Goal: Information Seeking & Learning: Learn about a topic

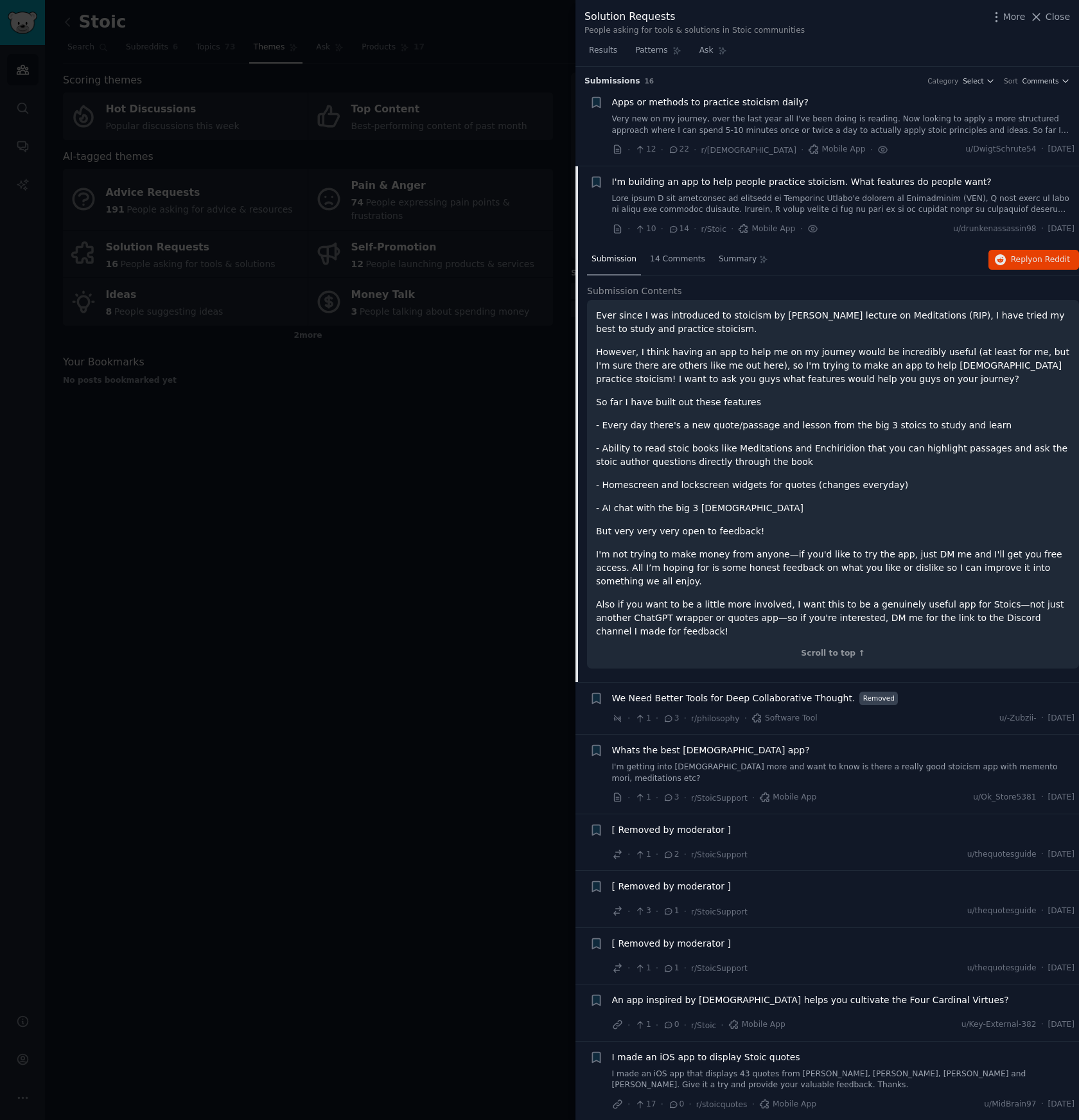
scroll to position [147, 0]
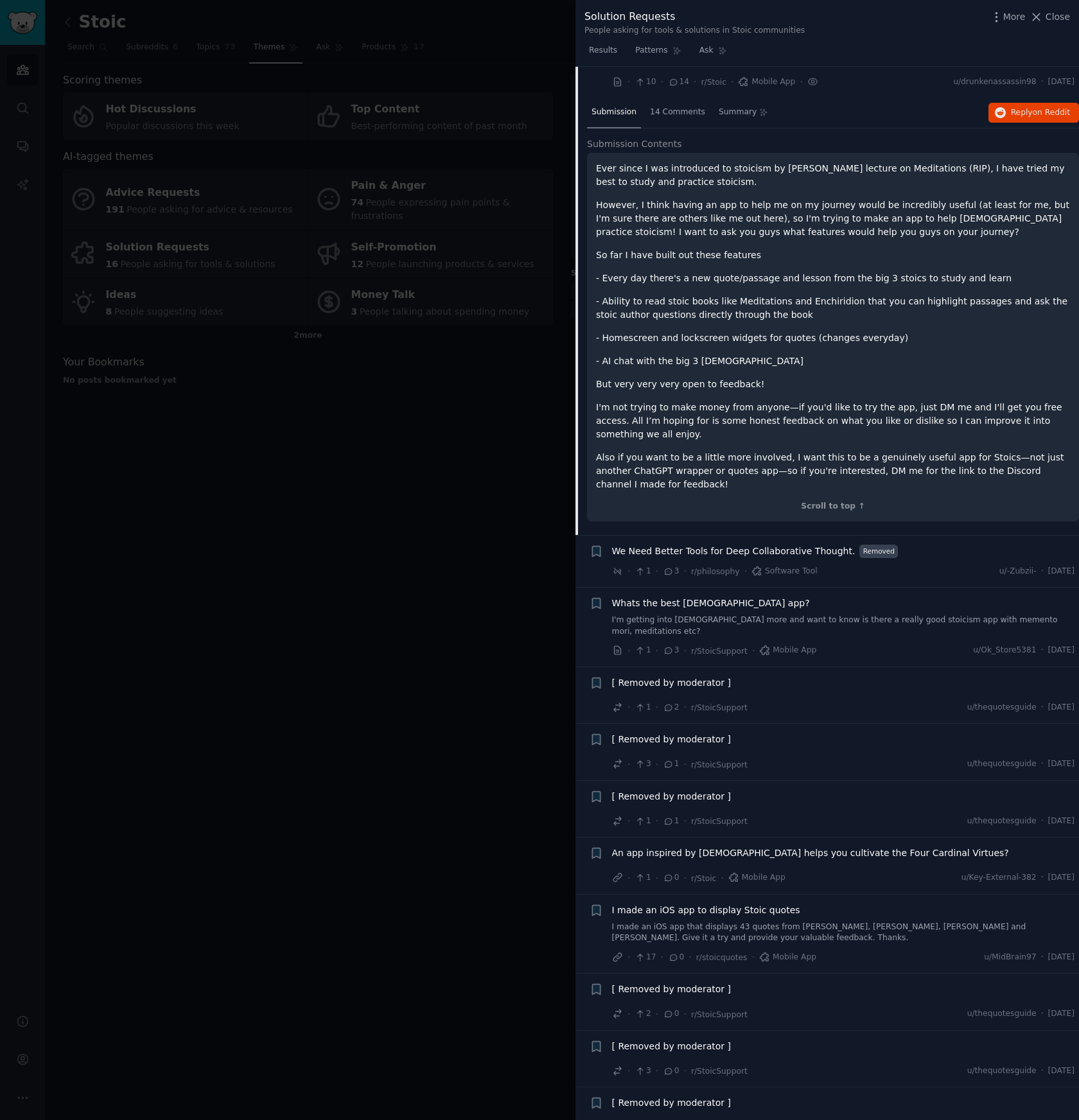
click at [398, 421] on div at bounding box center [540, 560] width 1079 height 1120
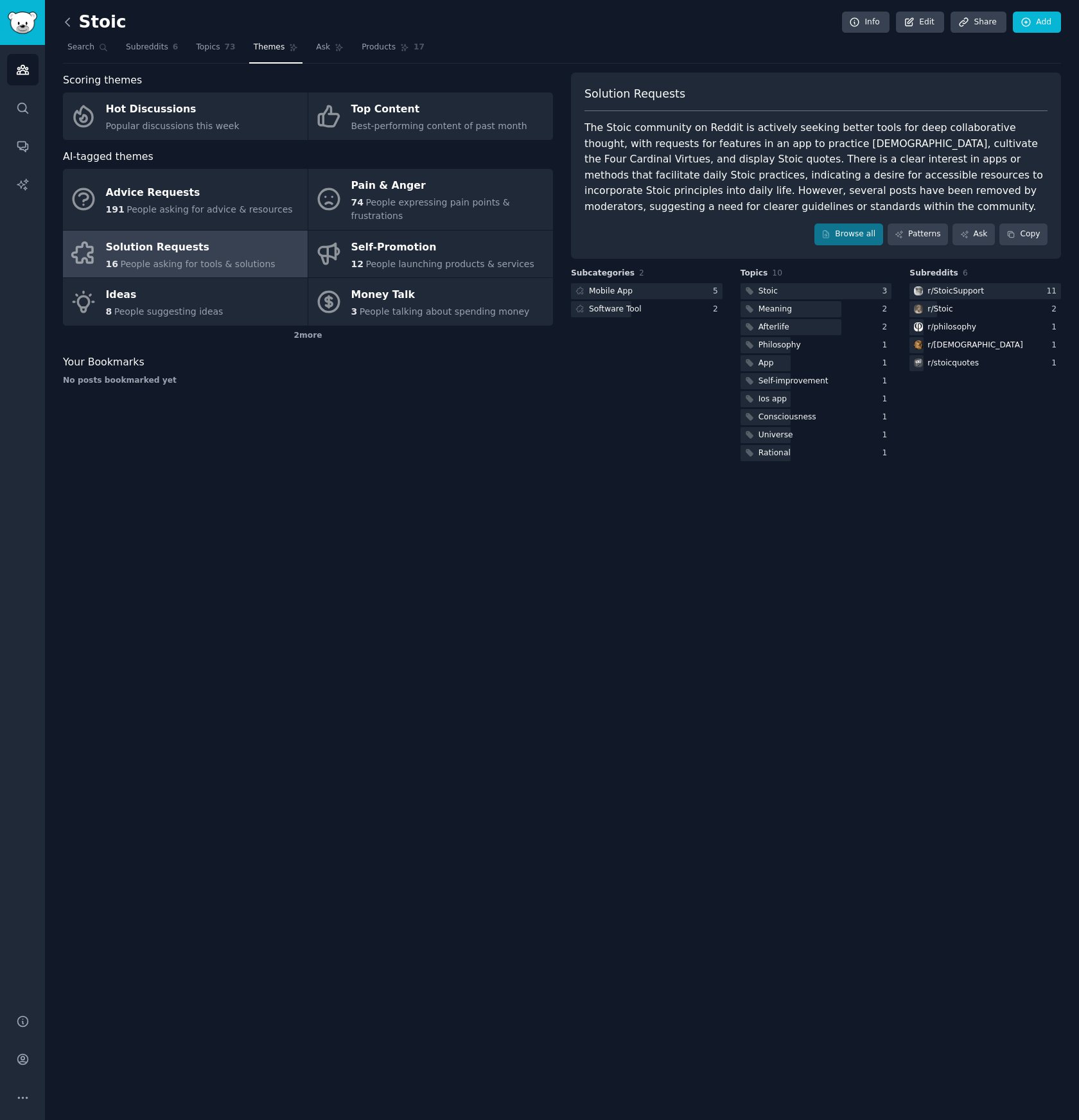
click at [65, 26] on icon at bounding box center [67, 22] width 13 height 13
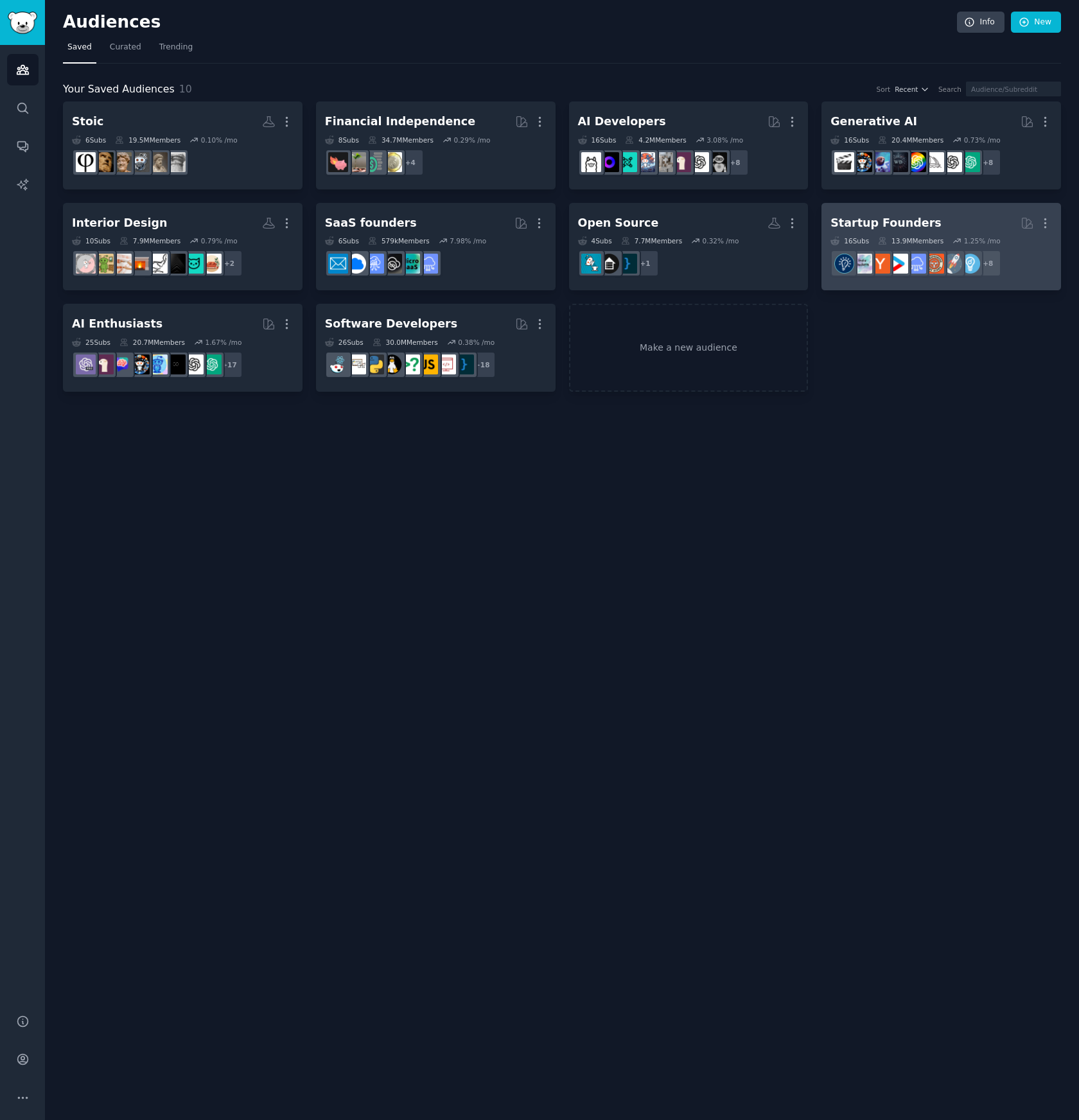
click at [924, 220] on h2 "Startup Founders Curated by GummySearch More" at bounding box center [942, 223] width 222 height 22
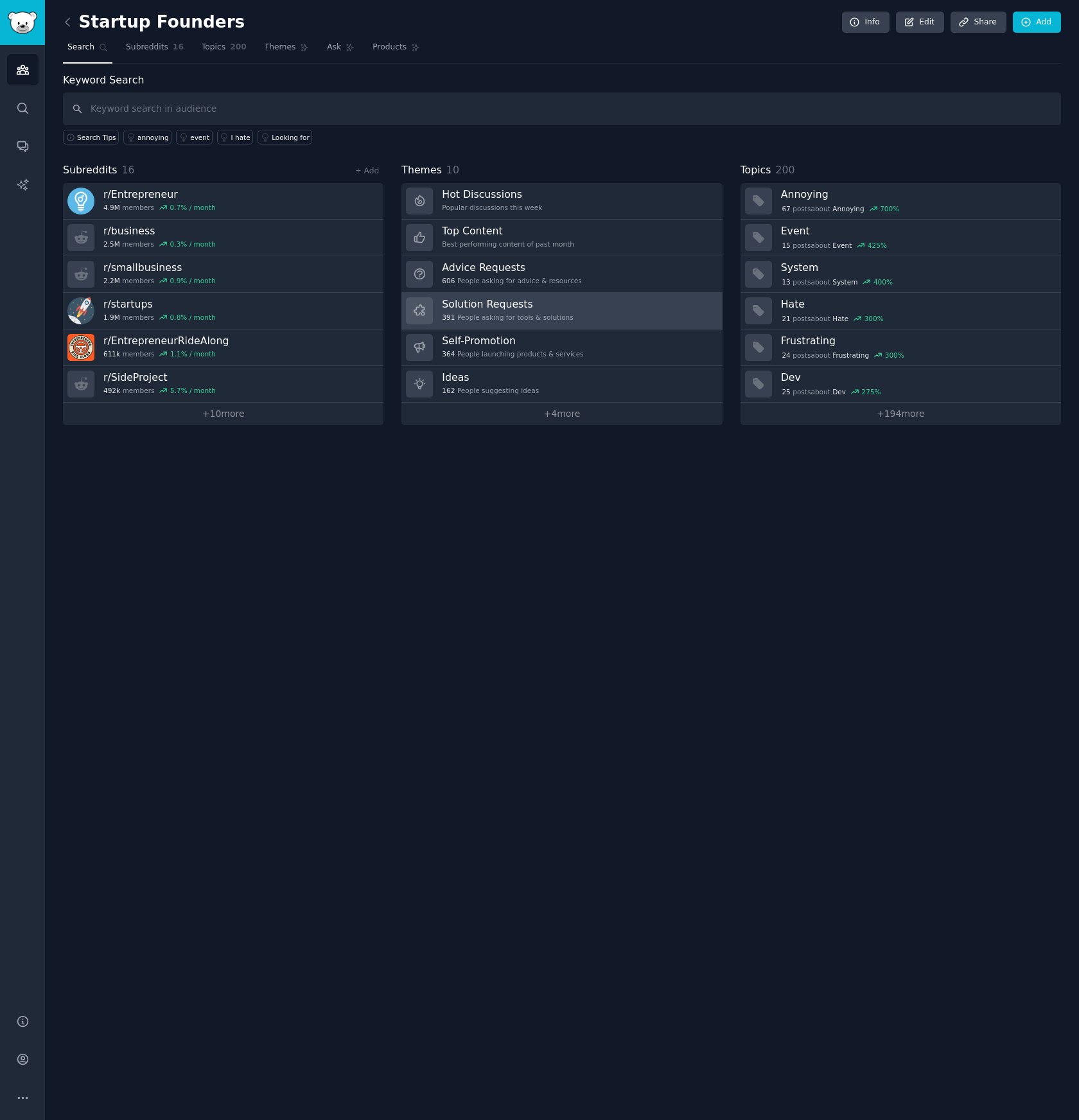
click at [481, 322] on div "Solution Requests 391 People asking for tools & solutions" at bounding box center [507, 310] width 131 height 27
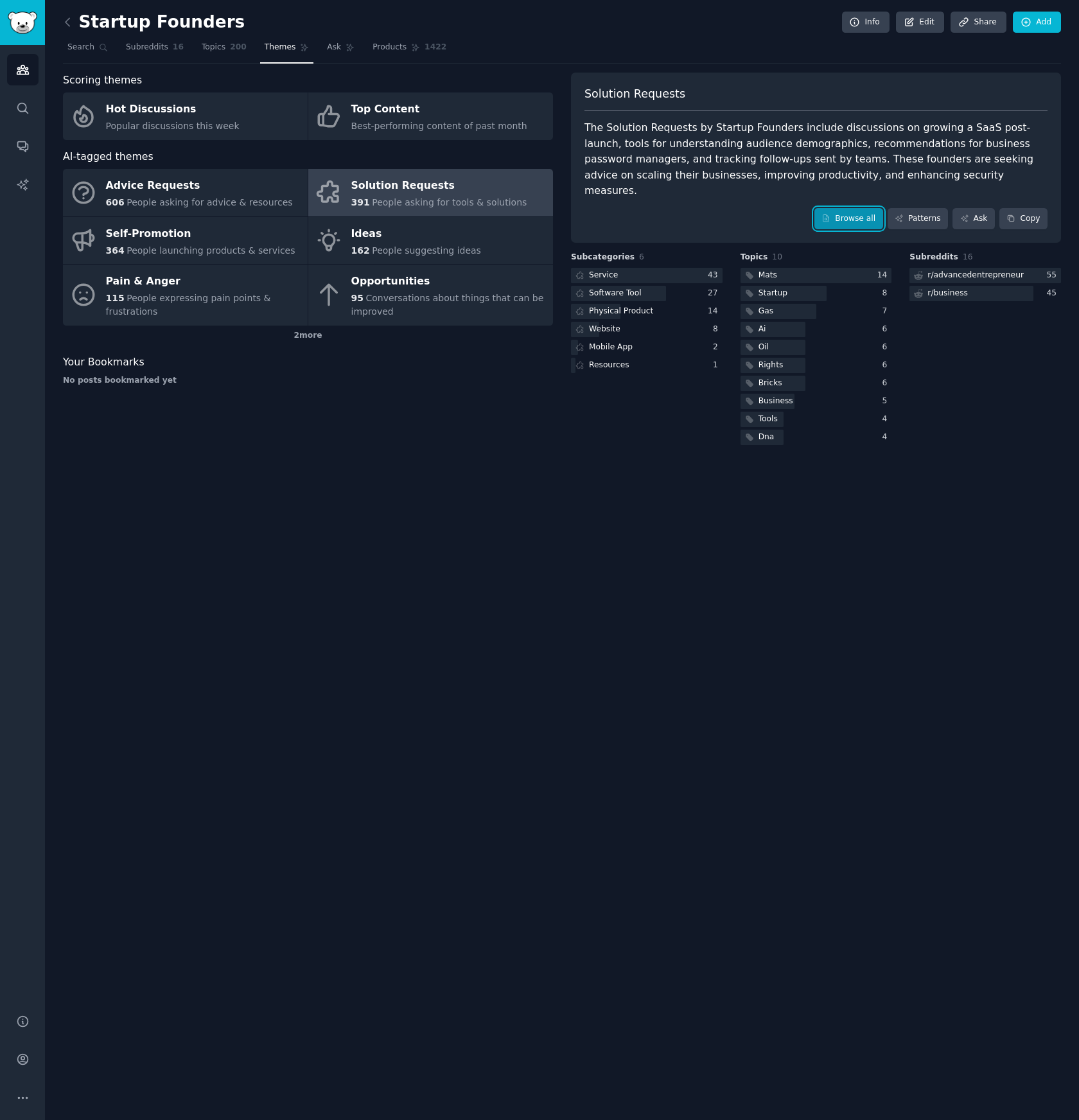
click at [829, 214] on icon at bounding box center [826, 219] width 9 height 9
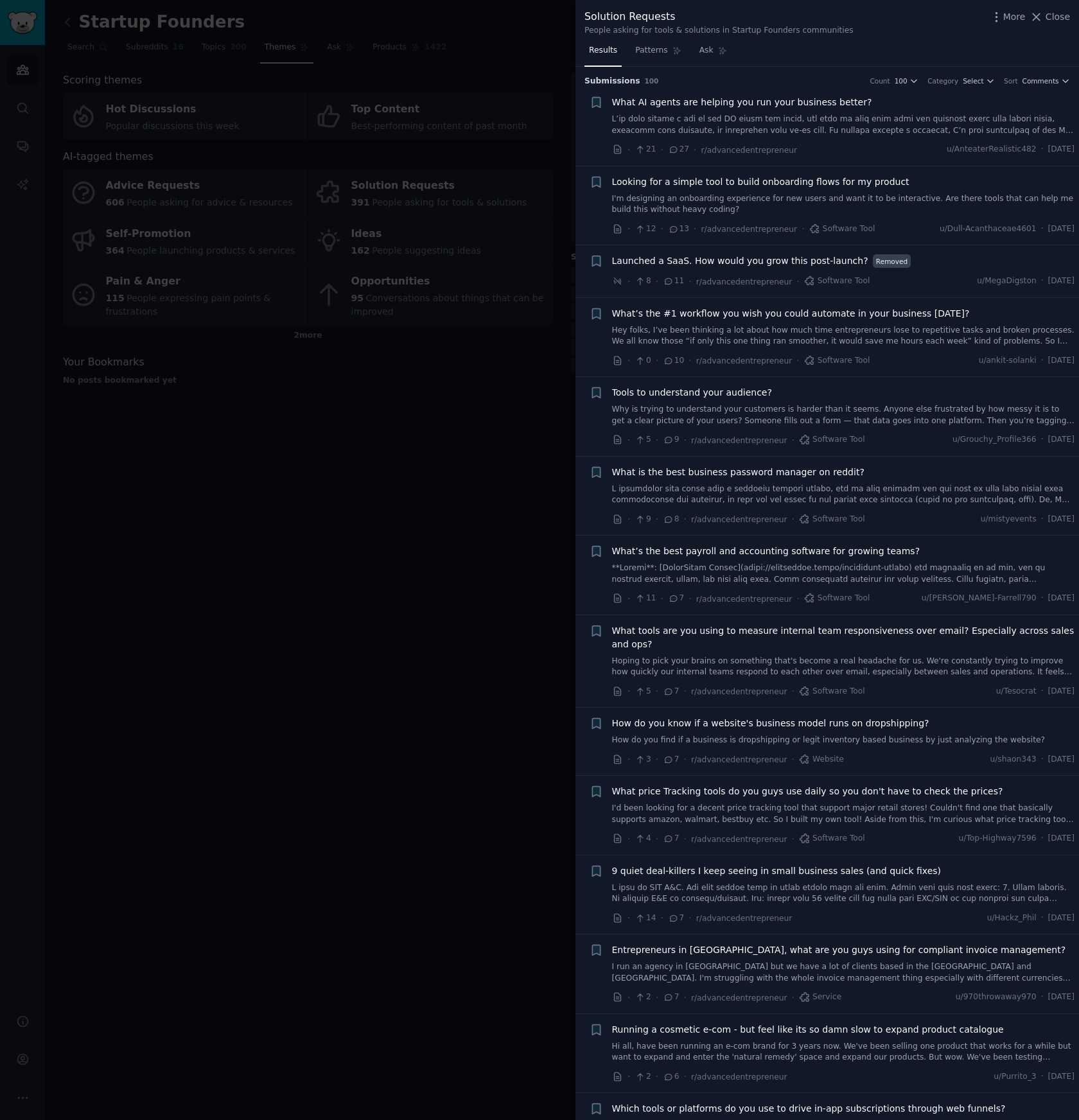
click at [778, 132] on link at bounding box center [843, 125] width 463 height 22
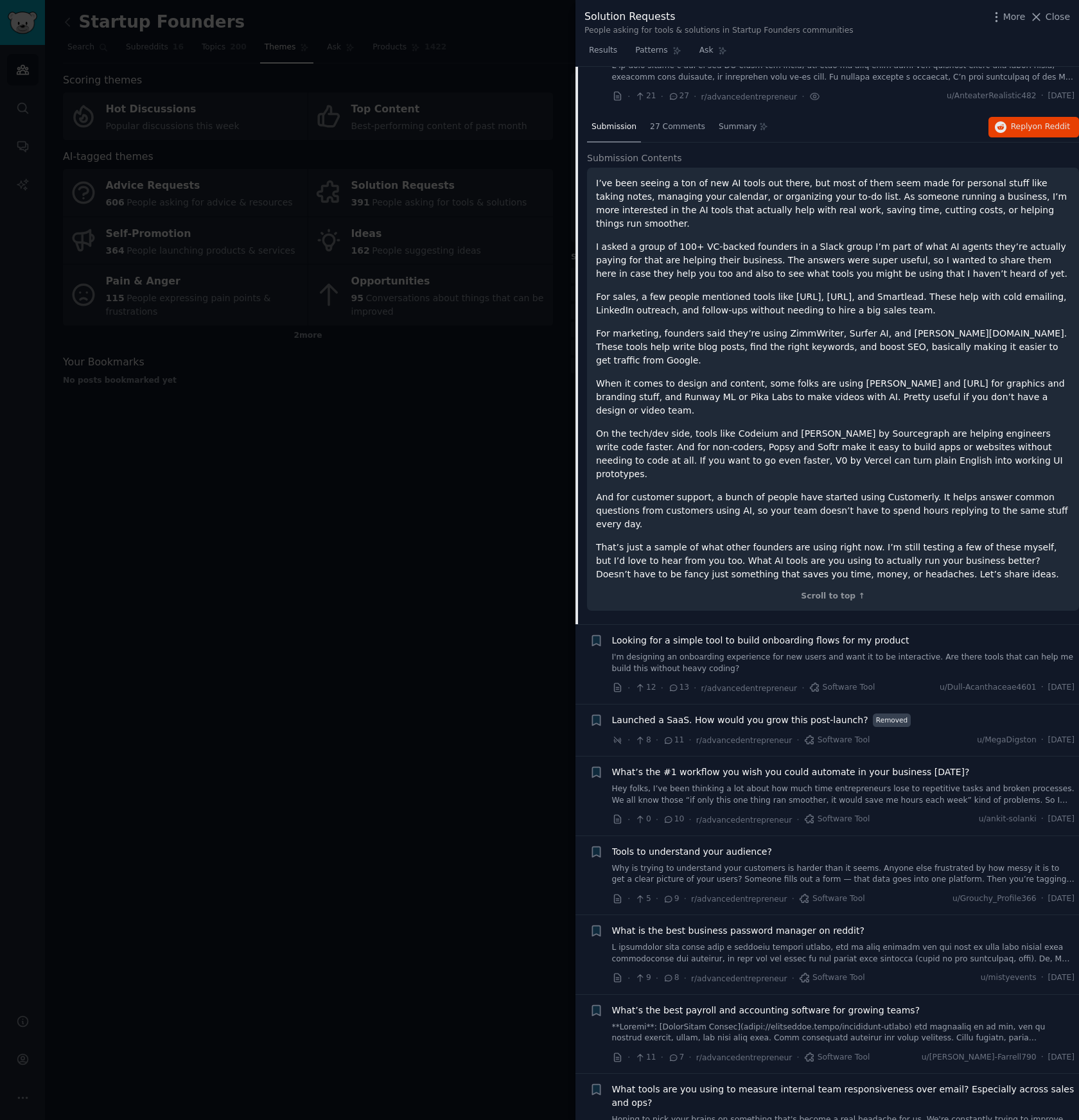
scroll to position [55, 0]
click at [1019, 127] on span "Reply on Reddit" at bounding box center [1040, 126] width 59 height 12
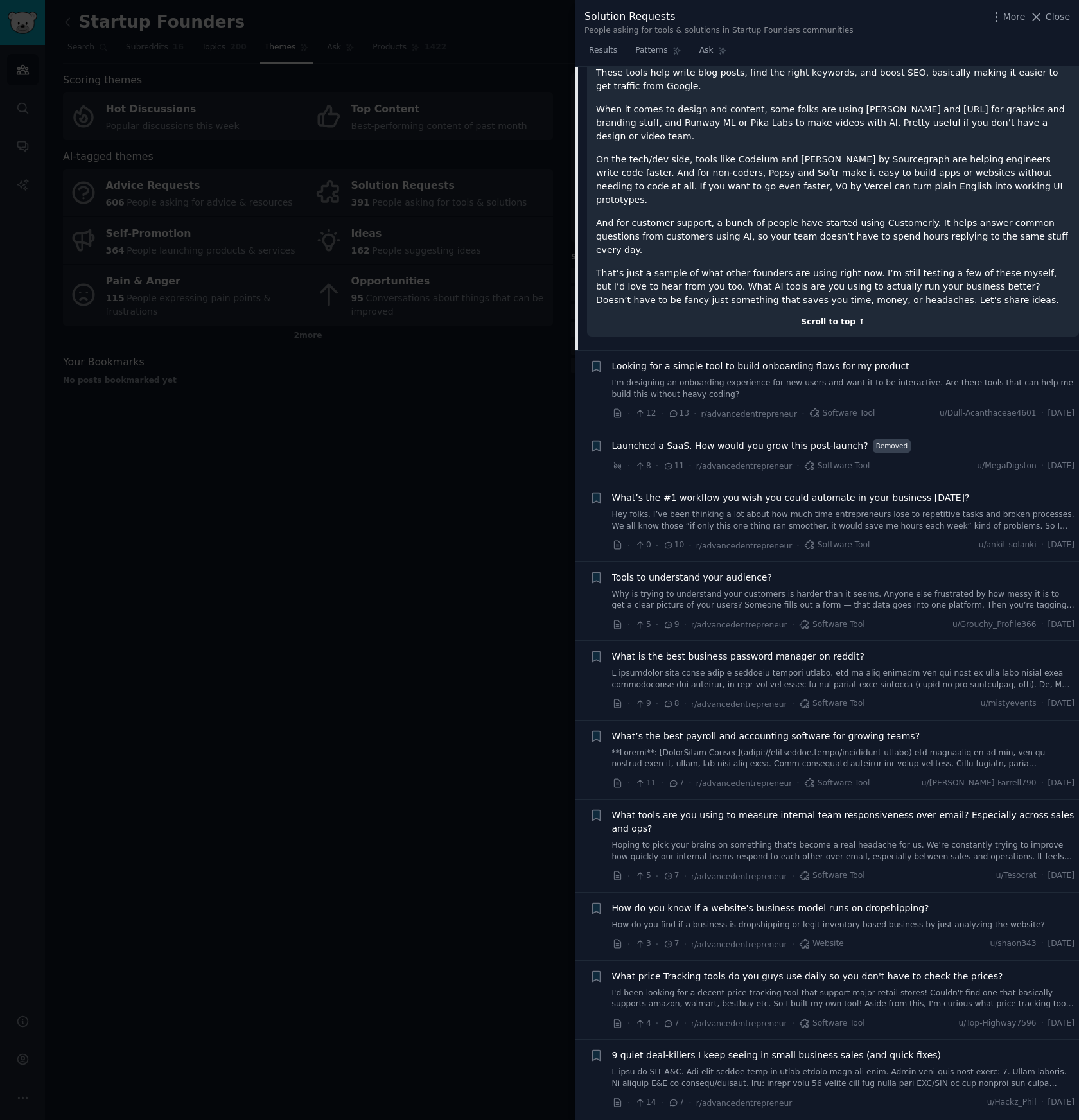
scroll to position [335, 0]
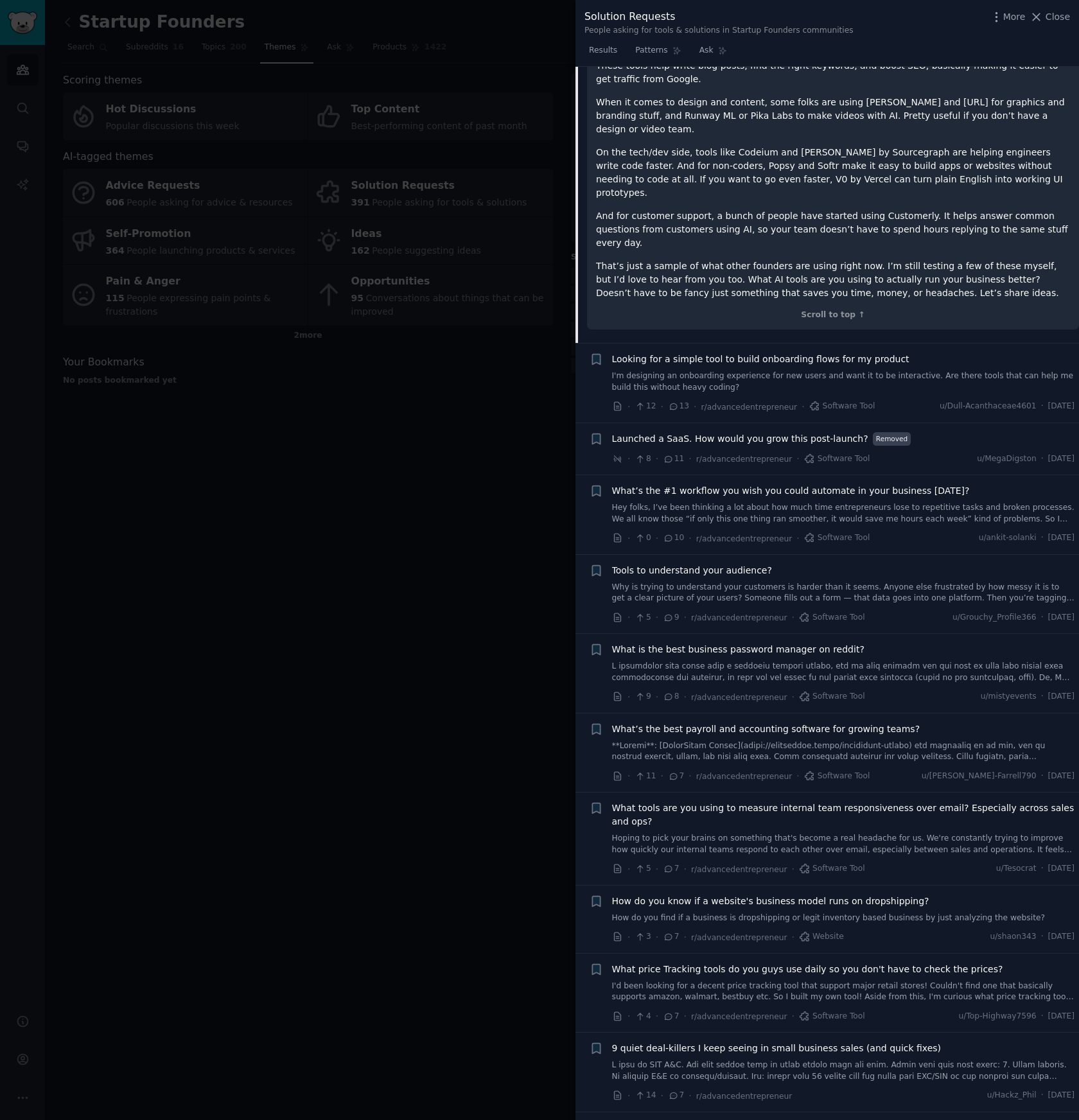
click at [834, 370] on link "I'm designing an onboarding experience for new users and want it to be interact…" at bounding box center [843, 382] width 463 height 22
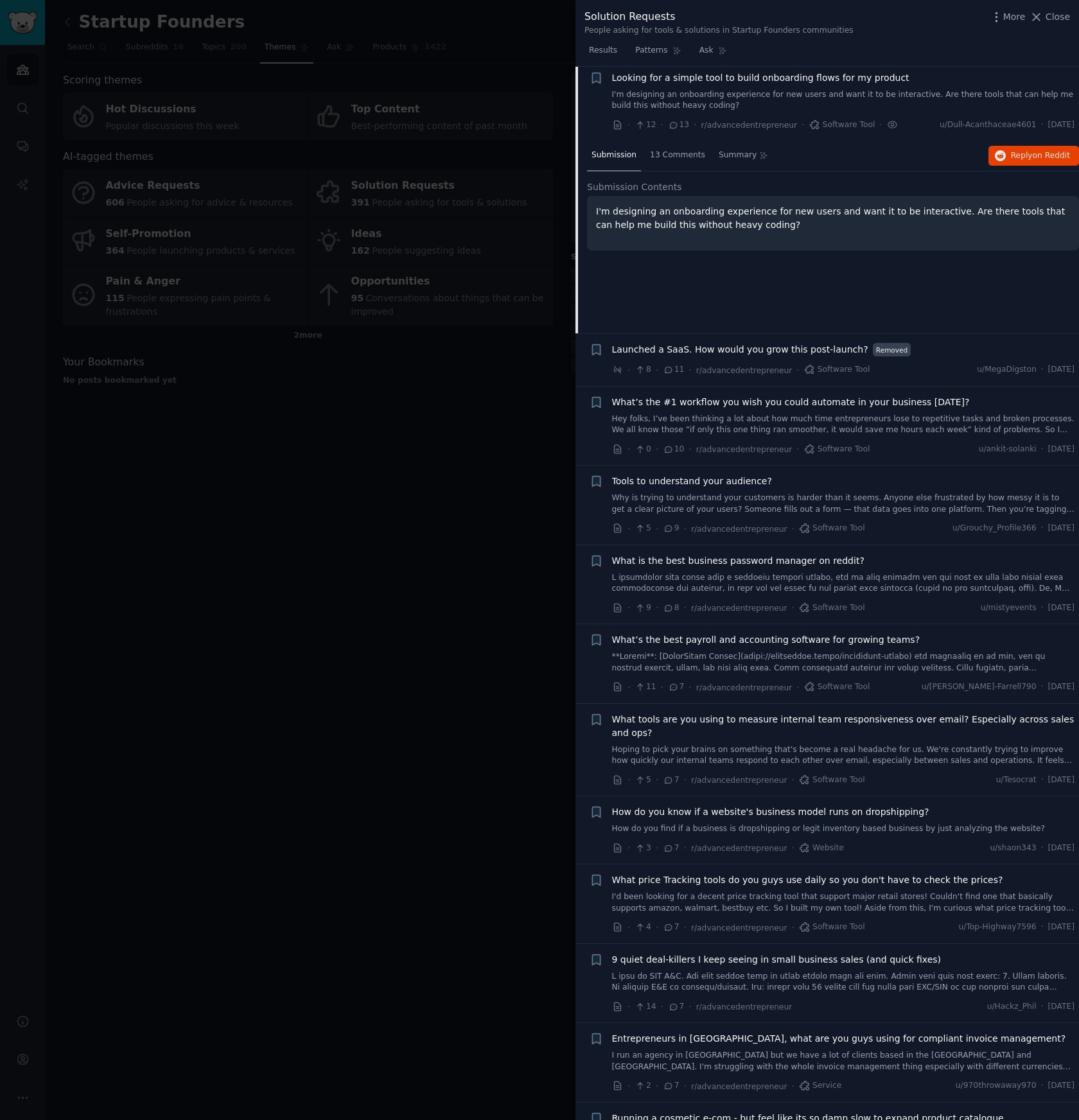
scroll to position [100, 0]
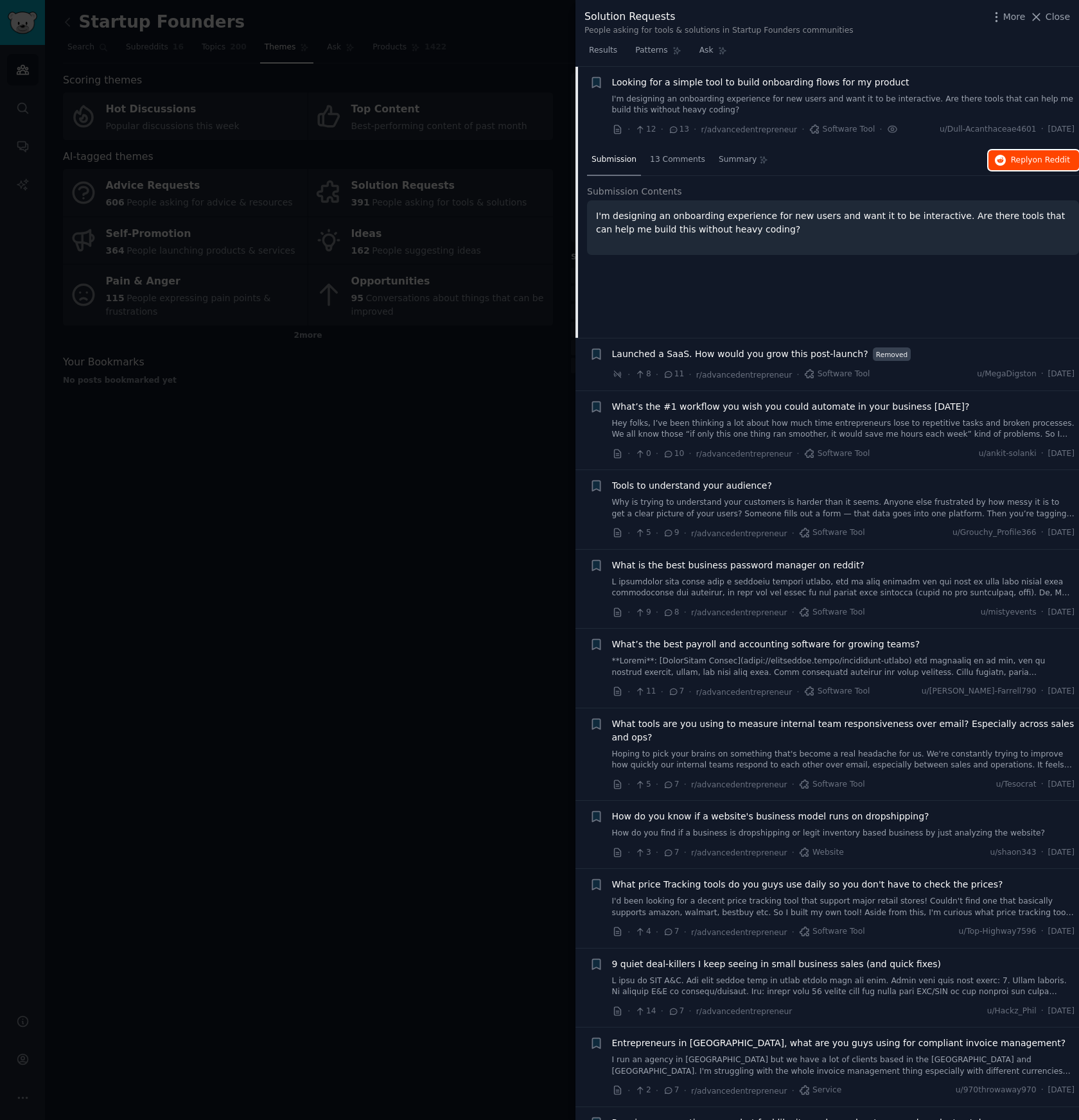
click at [1012, 164] on span "Reply on Reddit" at bounding box center [1040, 160] width 59 height 12
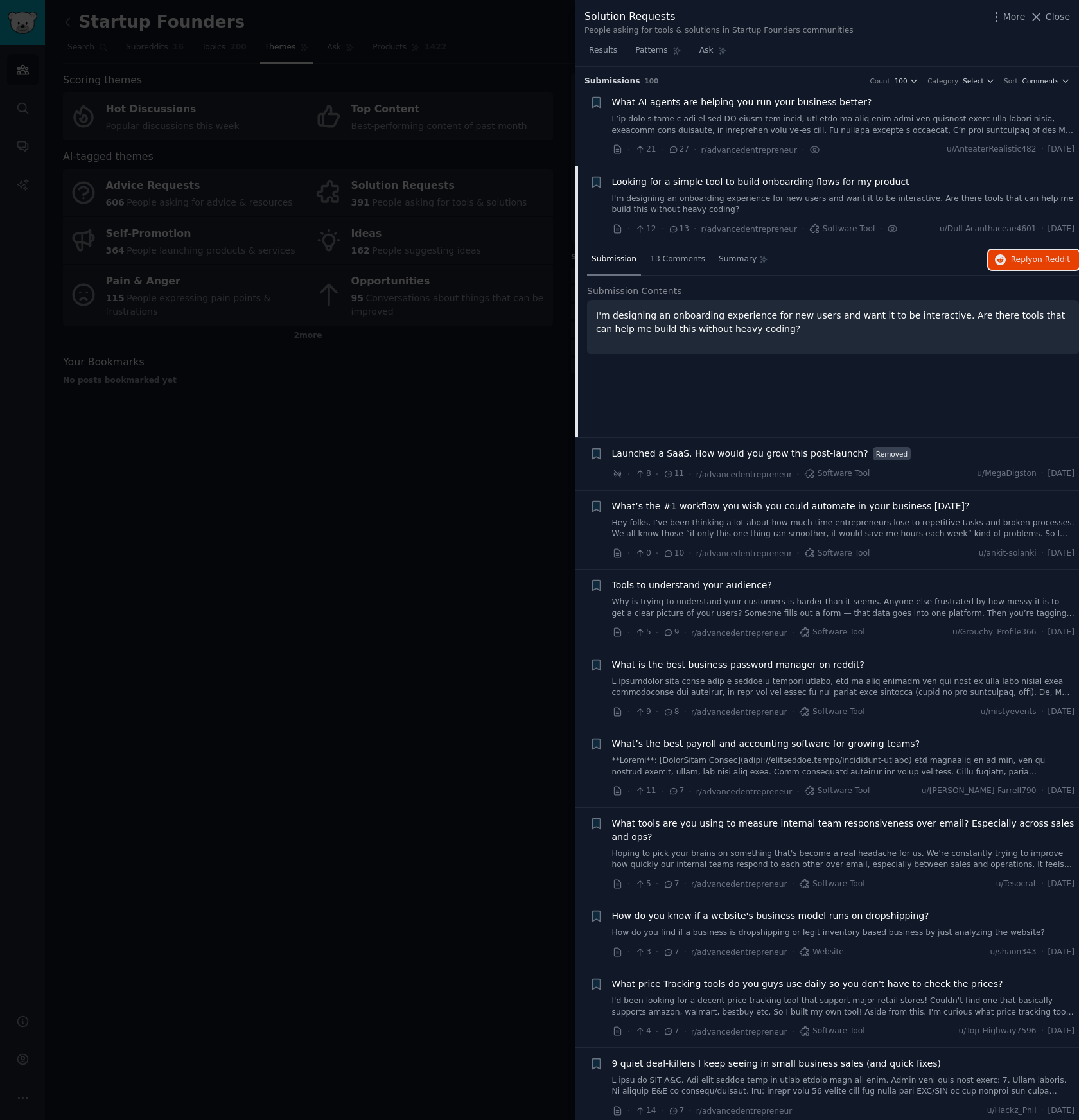
scroll to position [0, 0]
click at [438, 490] on div at bounding box center [540, 560] width 1079 height 1120
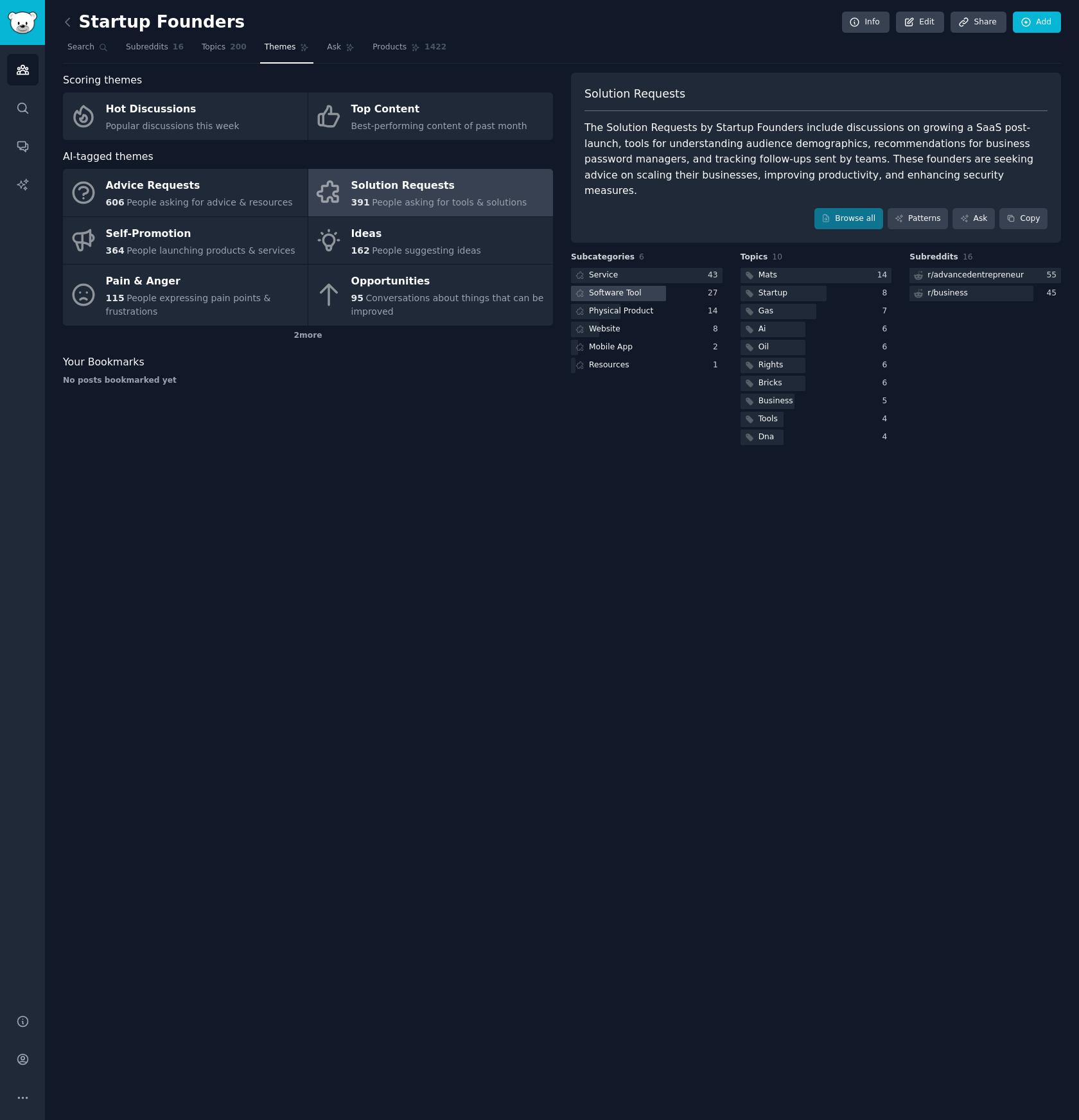
click at [608, 288] on div "Software Tool" at bounding box center [615, 294] width 53 height 12
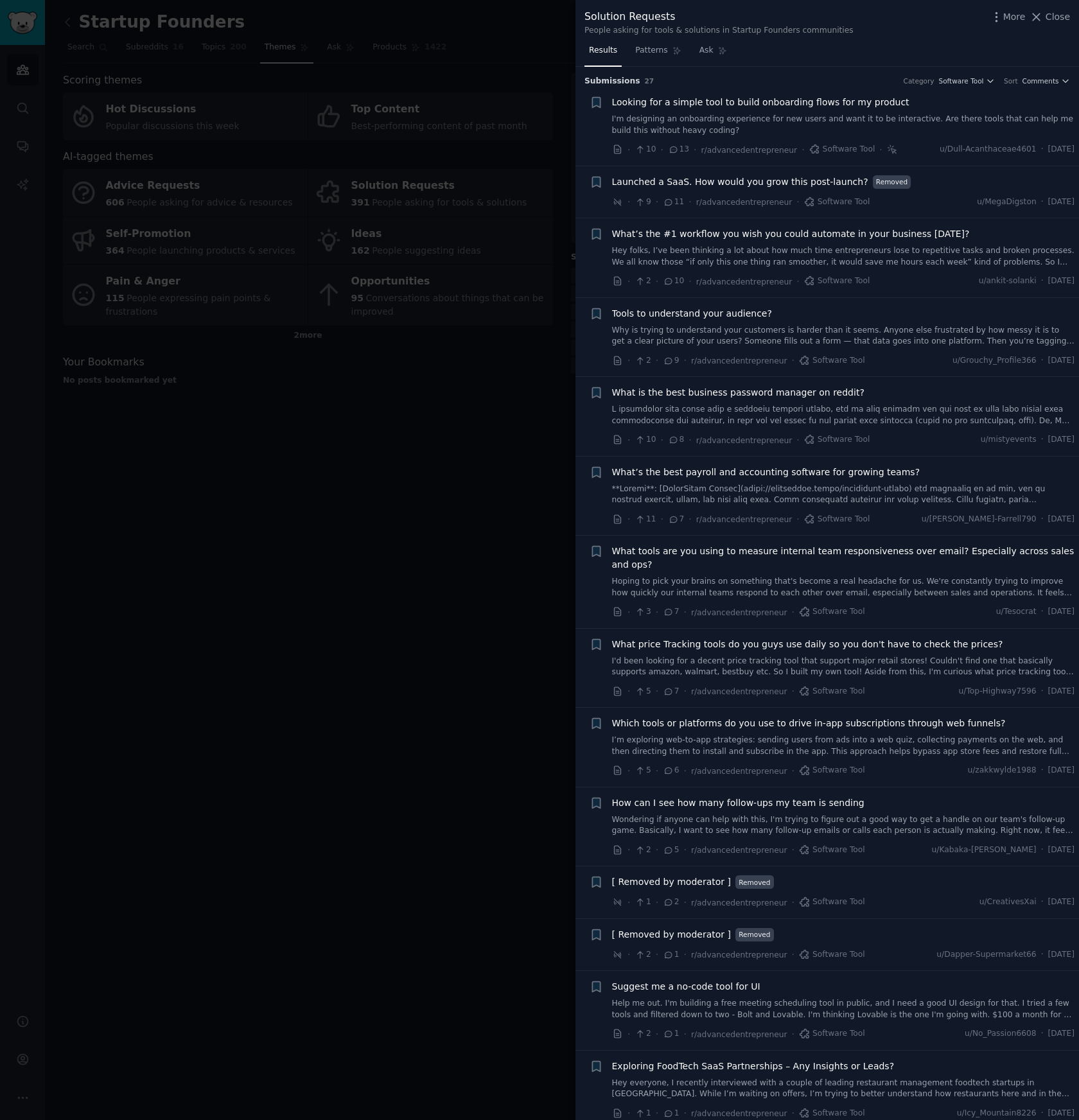
click at [742, 258] on link "Hey folks, I’ve been thinking a lot about how much time entrepreneurs lose to r…" at bounding box center [843, 257] width 463 height 22
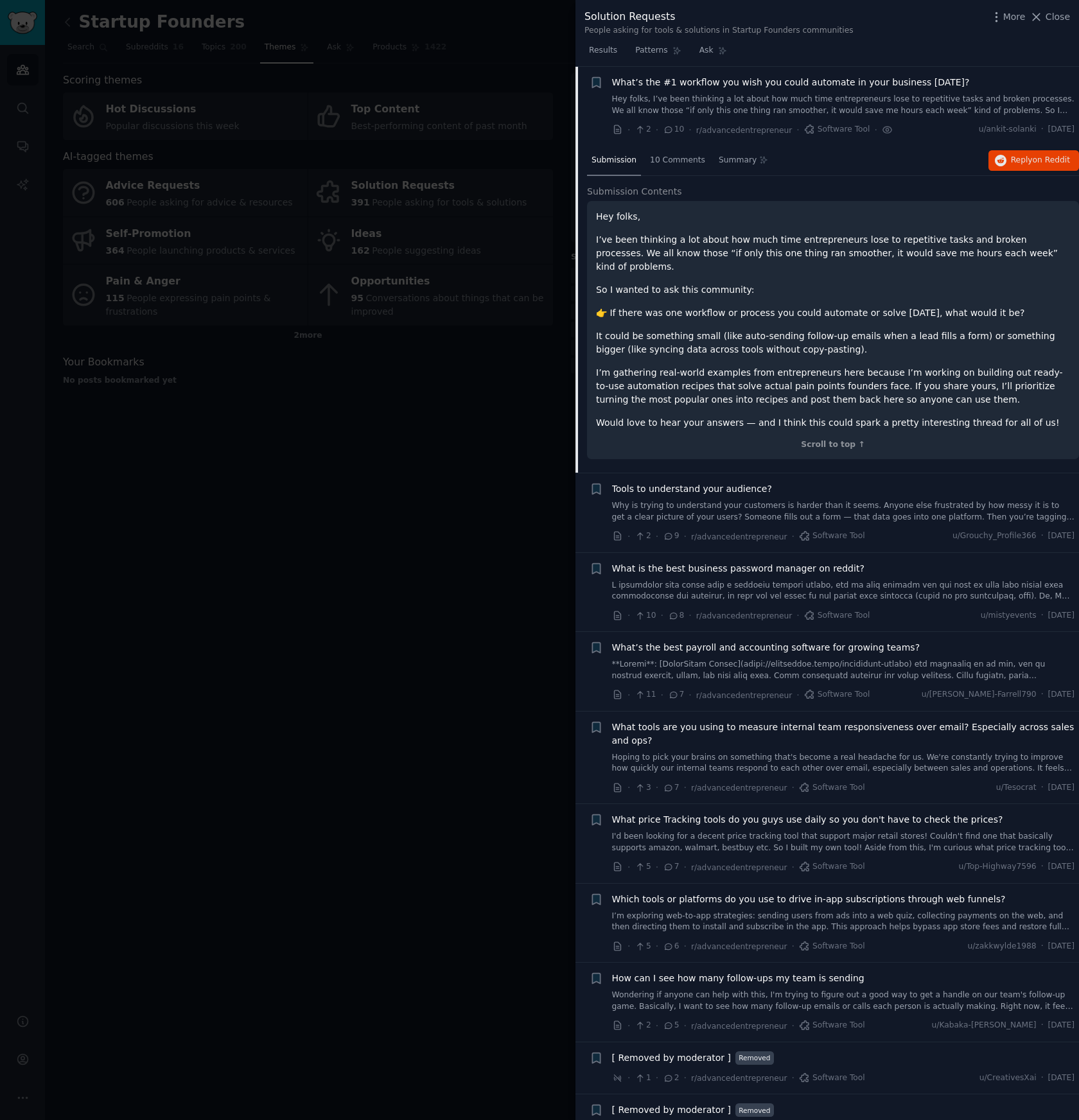
scroll to position [152, 0]
click at [1038, 162] on span "on Reddit" at bounding box center [1051, 160] width 37 height 9
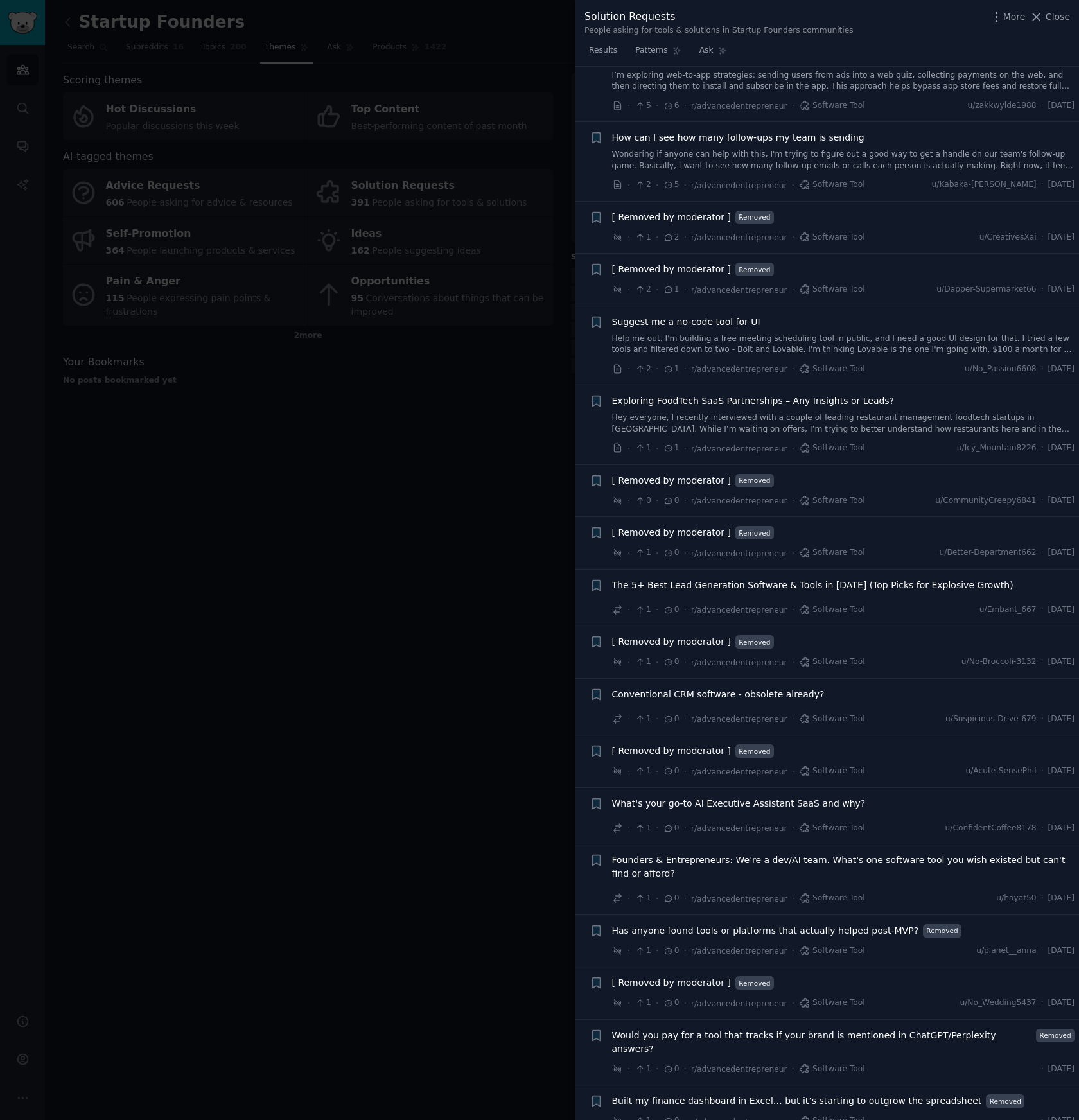
scroll to position [1040, 0]
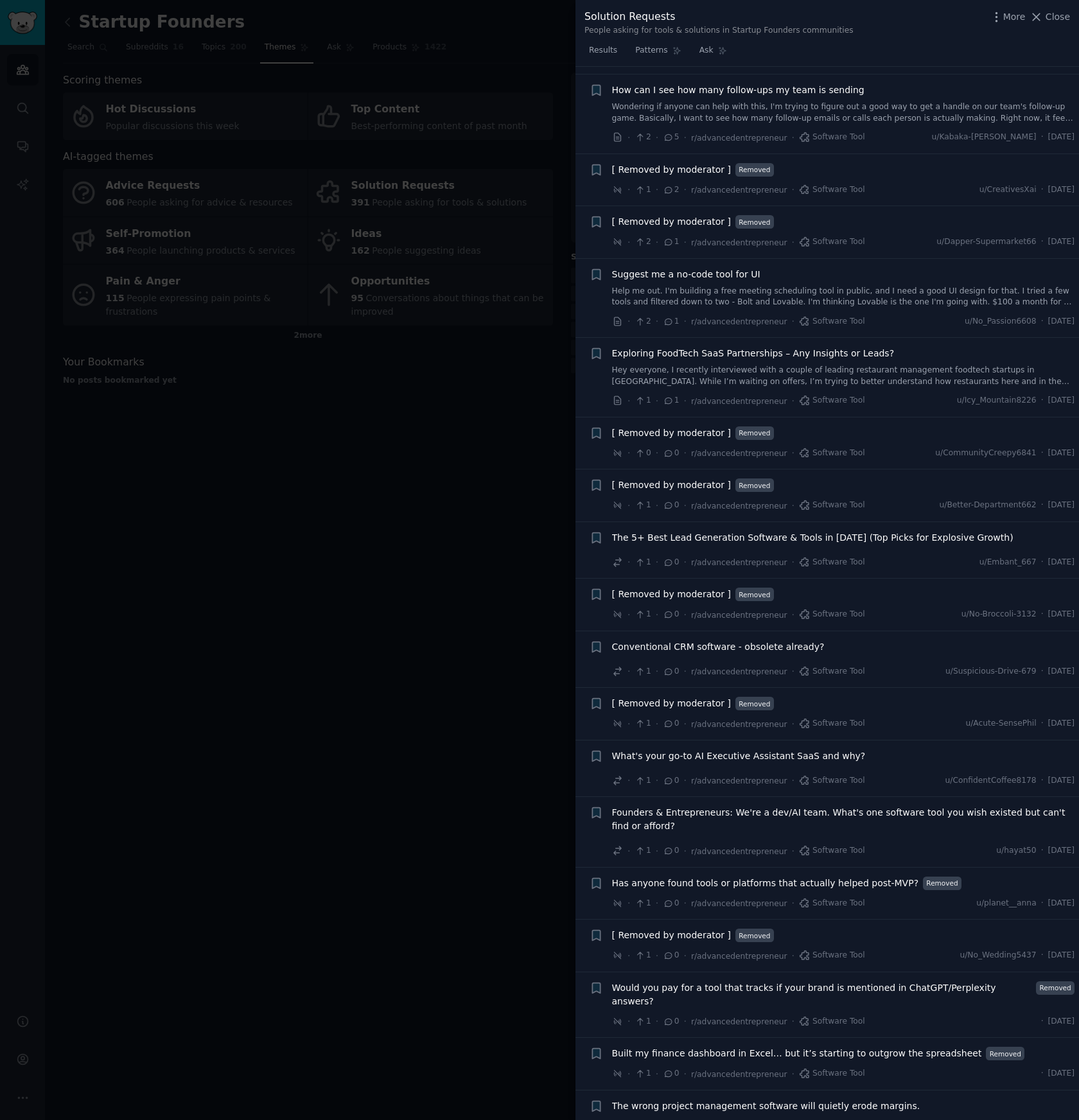
drag, startPoint x: 502, startPoint y: 499, endPoint x: 505, endPoint y: 491, distance: 8.5
click at [502, 499] on div at bounding box center [540, 560] width 1079 height 1120
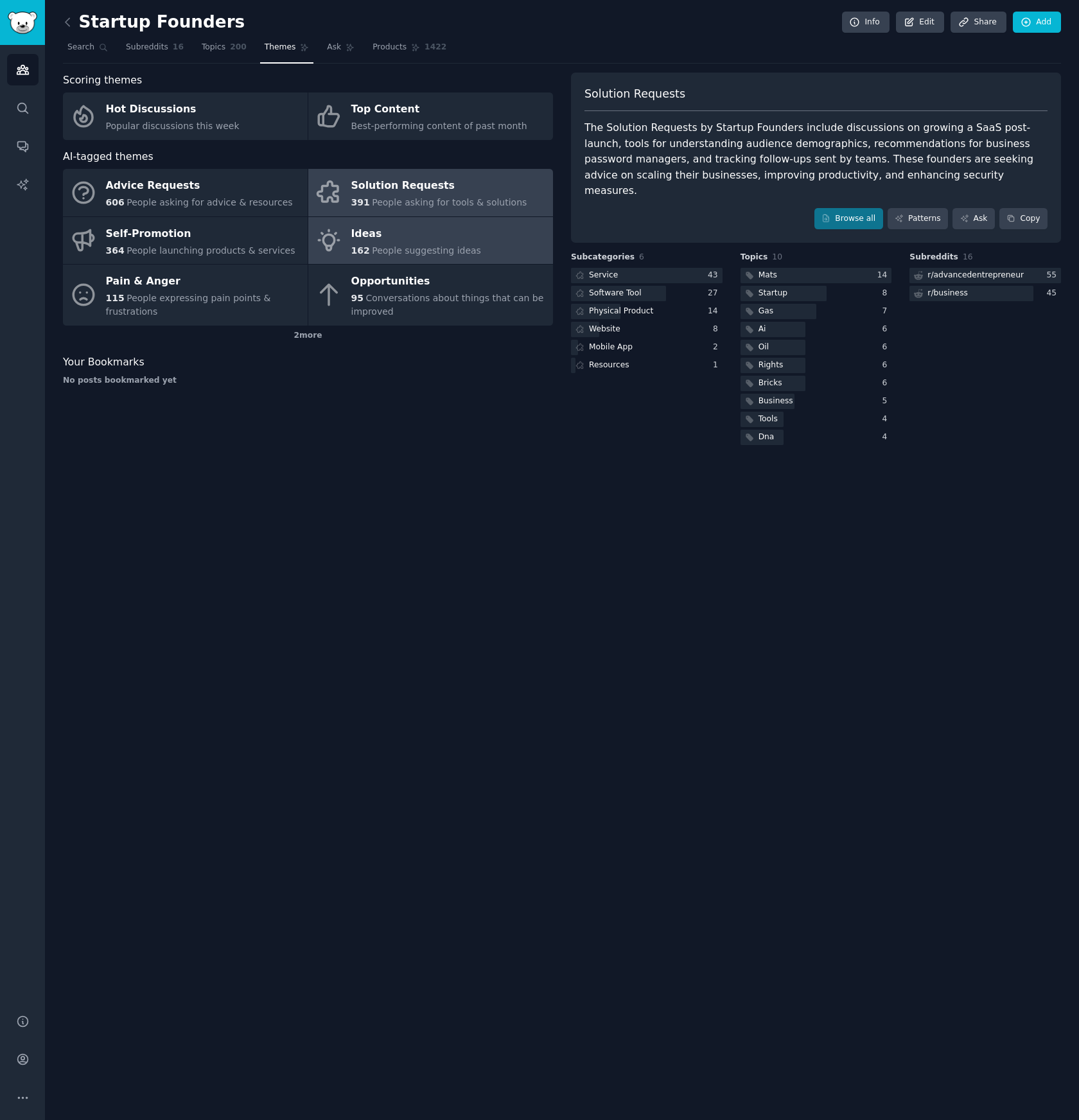
click at [457, 237] on div "Ideas" at bounding box center [416, 233] width 129 height 20
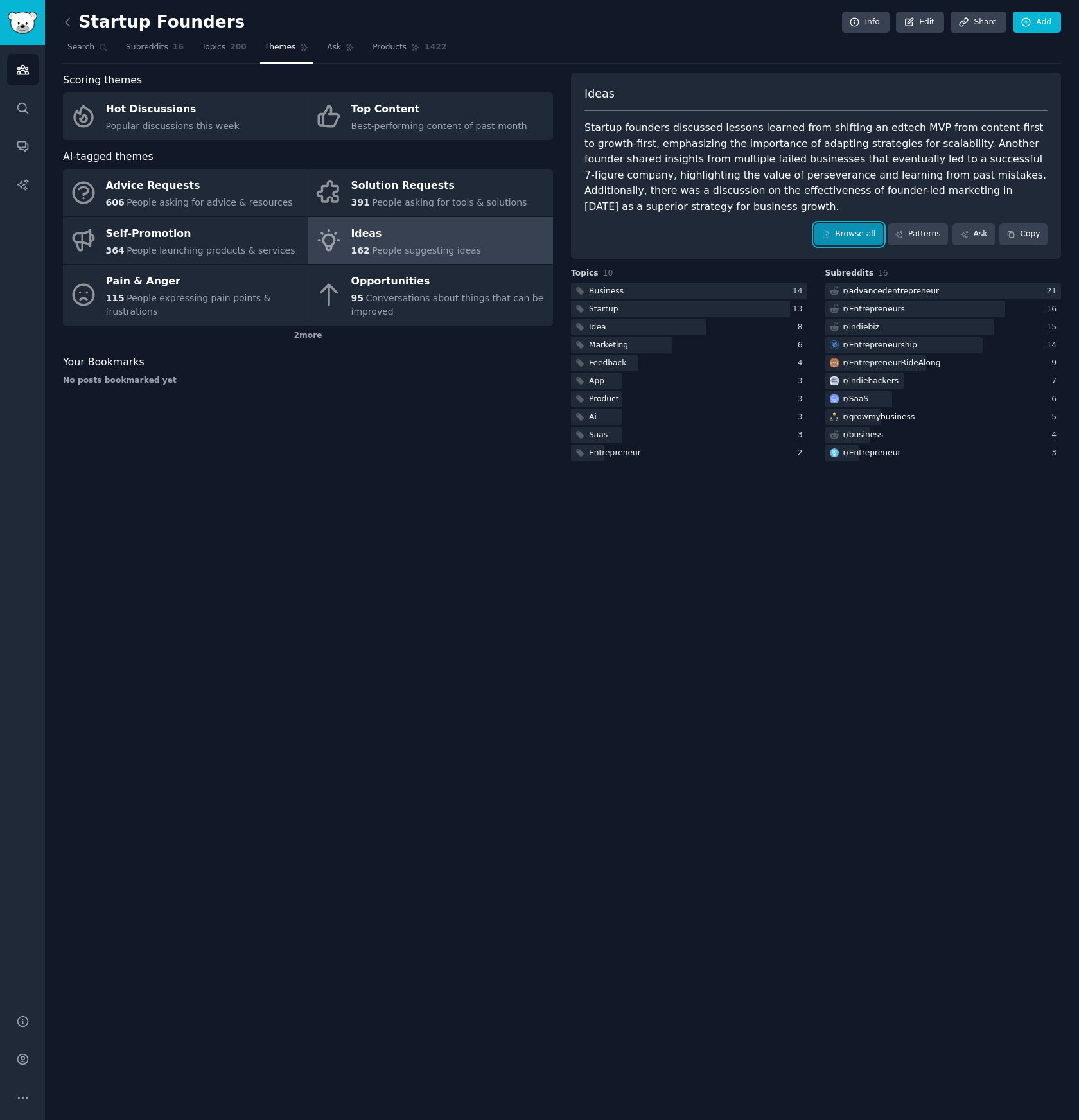
click at [852, 232] on link "Browse all" at bounding box center [849, 234] width 69 height 22
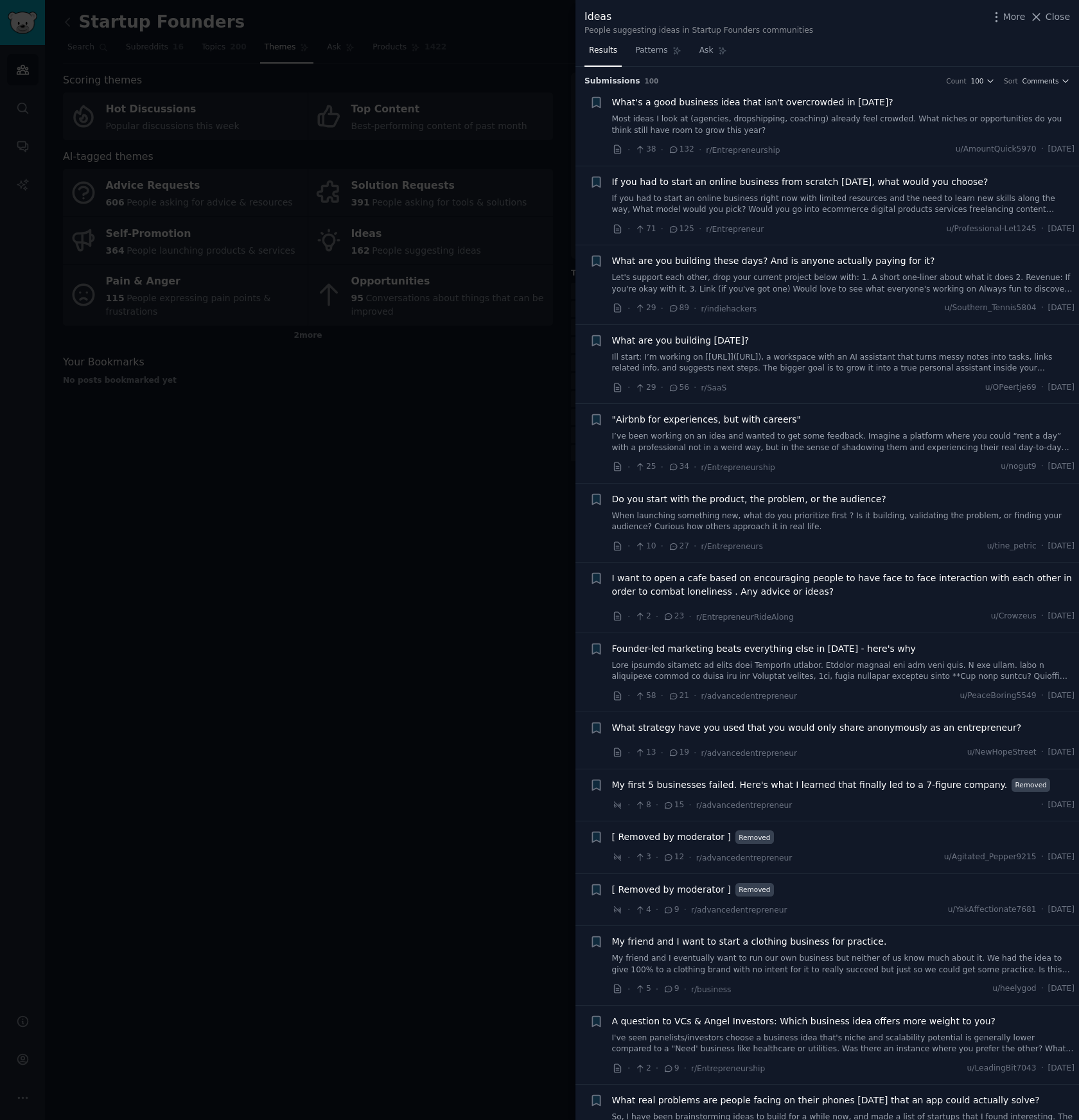
click at [901, 114] on link "Most ideas I look at (agencies, dropshipping, coaching) already feel crowded. W…" at bounding box center [843, 125] width 463 height 22
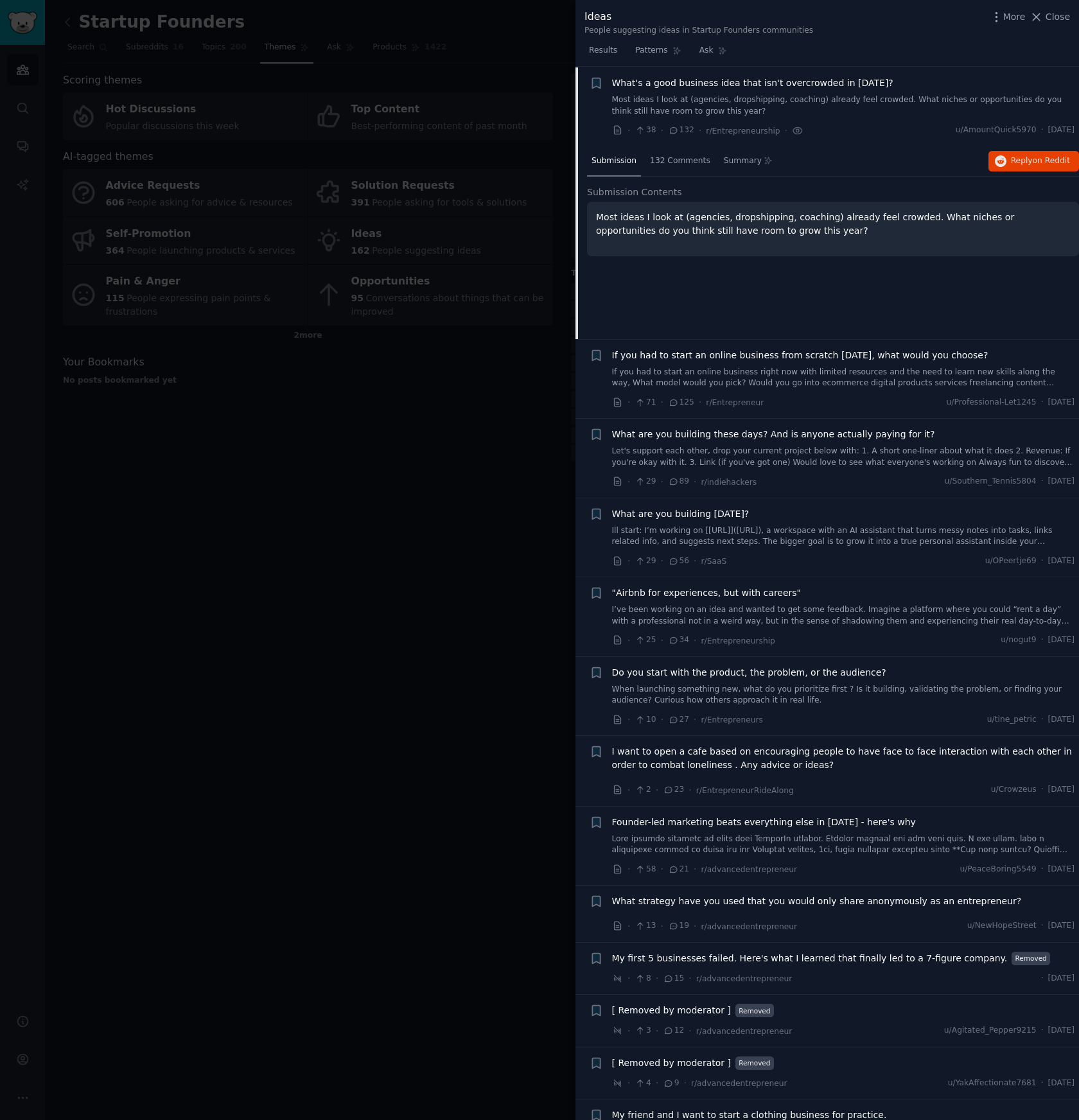
scroll to position [20, 0]
click at [1035, 160] on span "on Reddit" at bounding box center [1051, 160] width 37 height 9
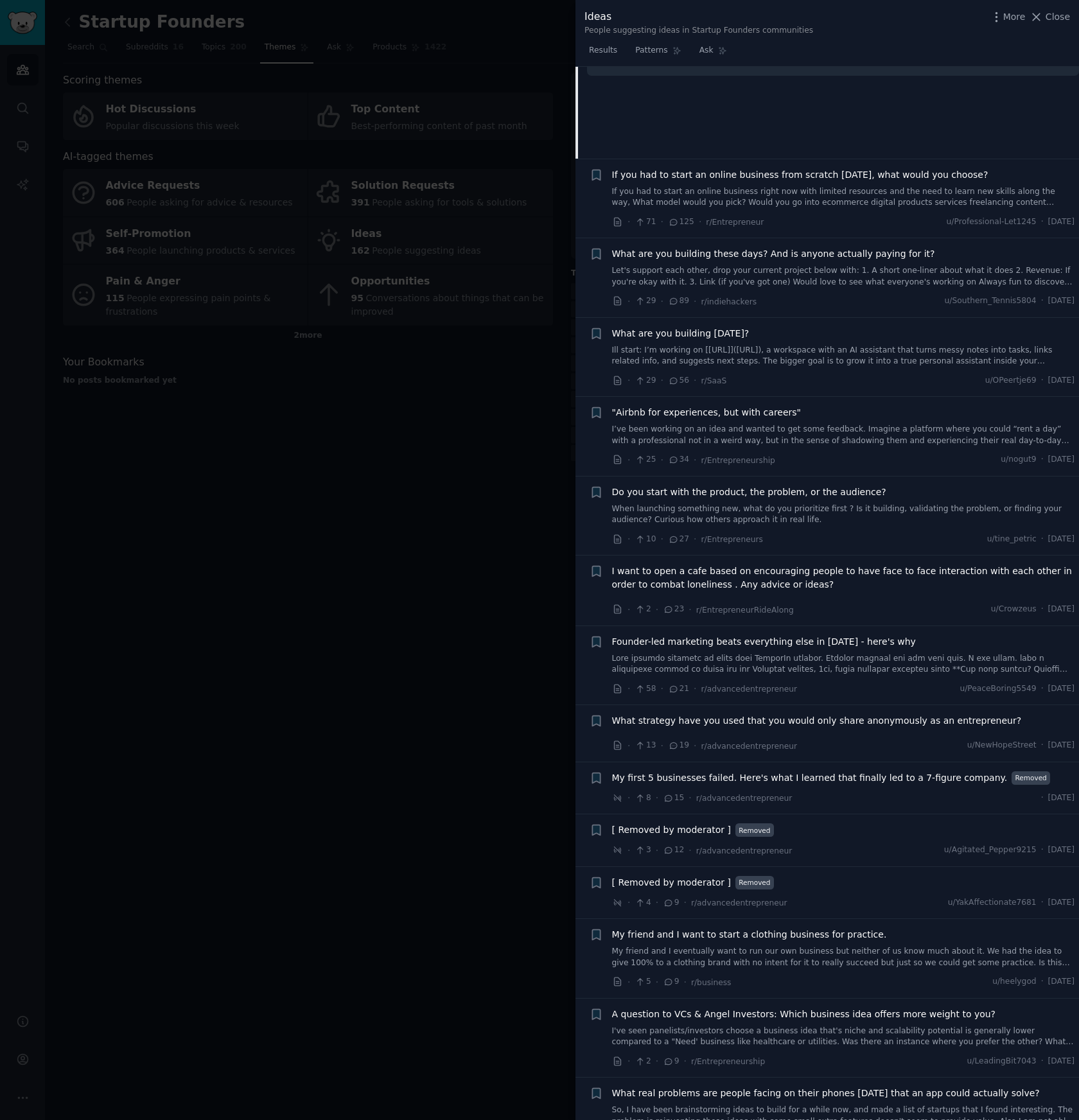
scroll to position [204, 0]
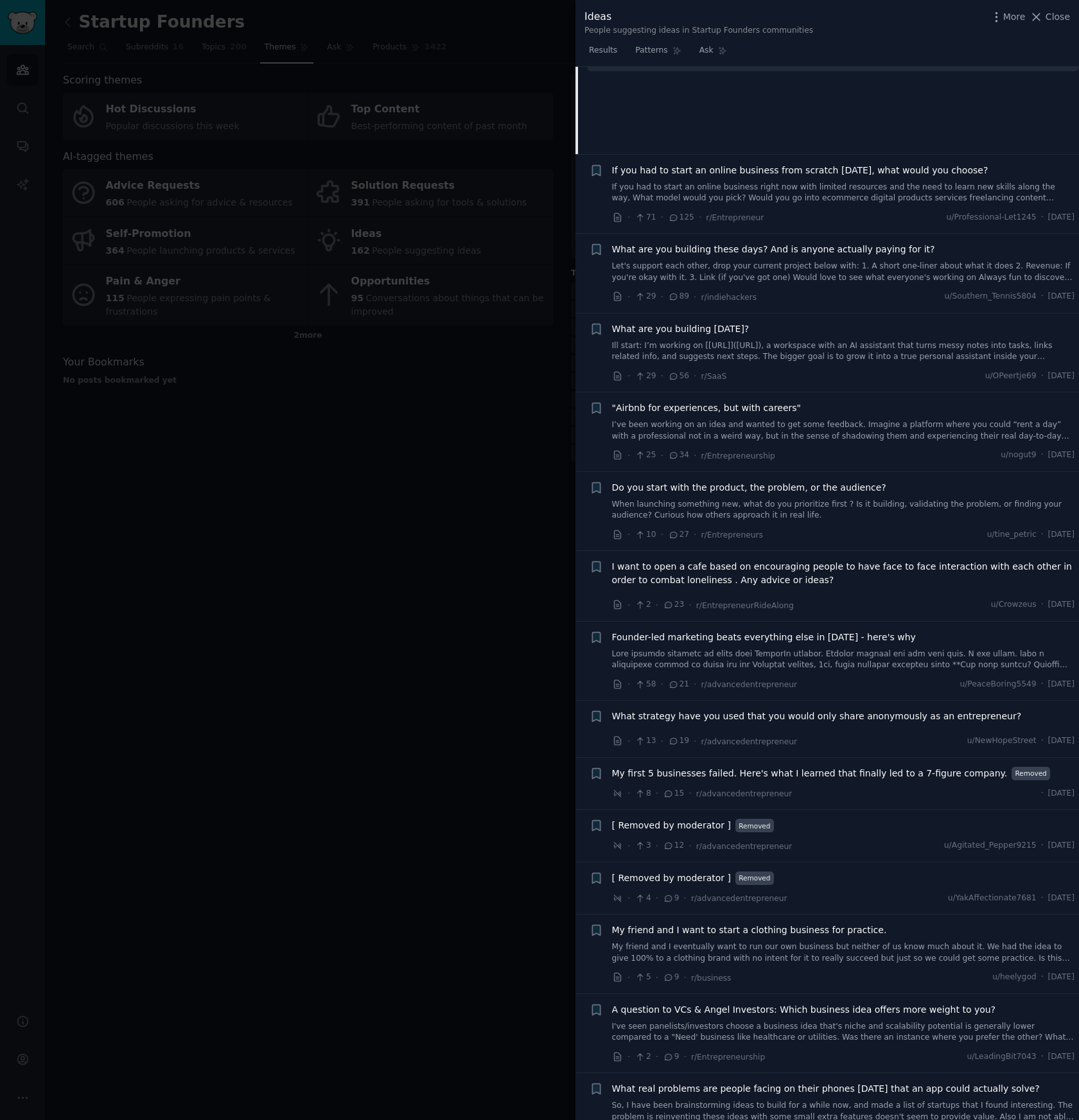
click at [414, 523] on div at bounding box center [540, 560] width 1079 height 1120
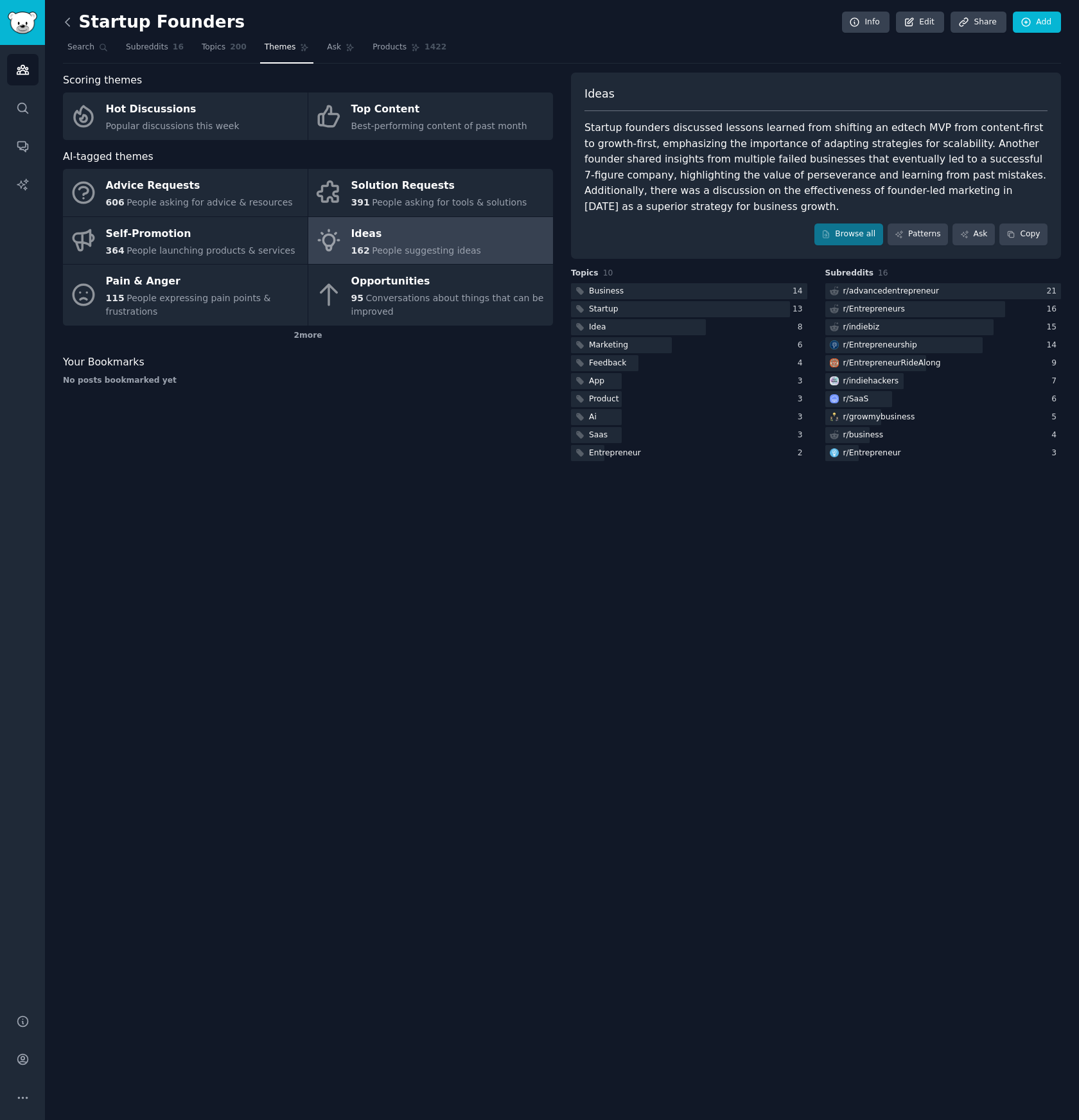
click at [69, 17] on icon at bounding box center [67, 22] width 13 height 13
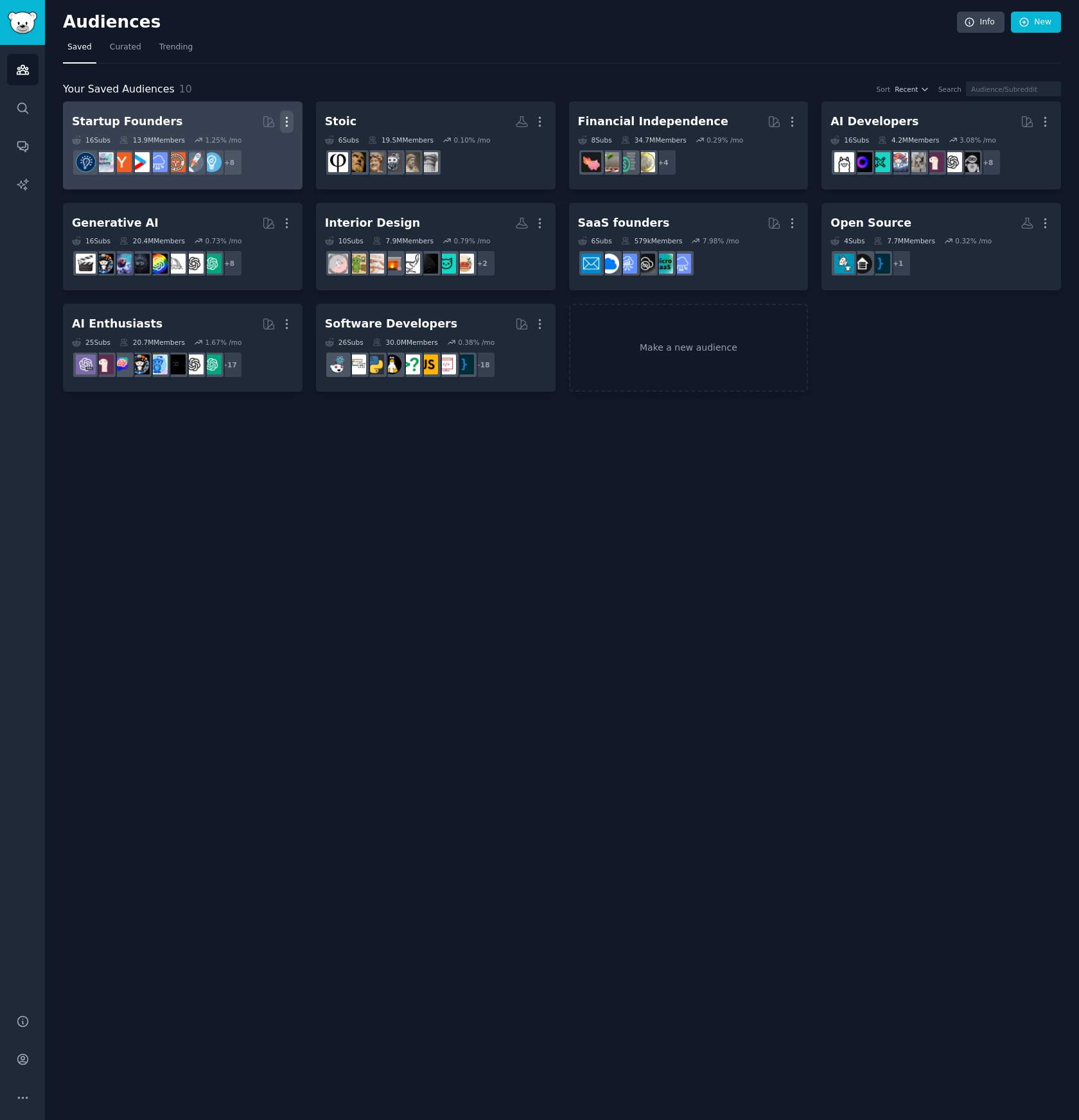
click at [289, 123] on icon "button" at bounding box center [287, 122] width 13 height 13
click at [241, 151] on p "Delete" at bounding box center [252, 149] width 30 height 13
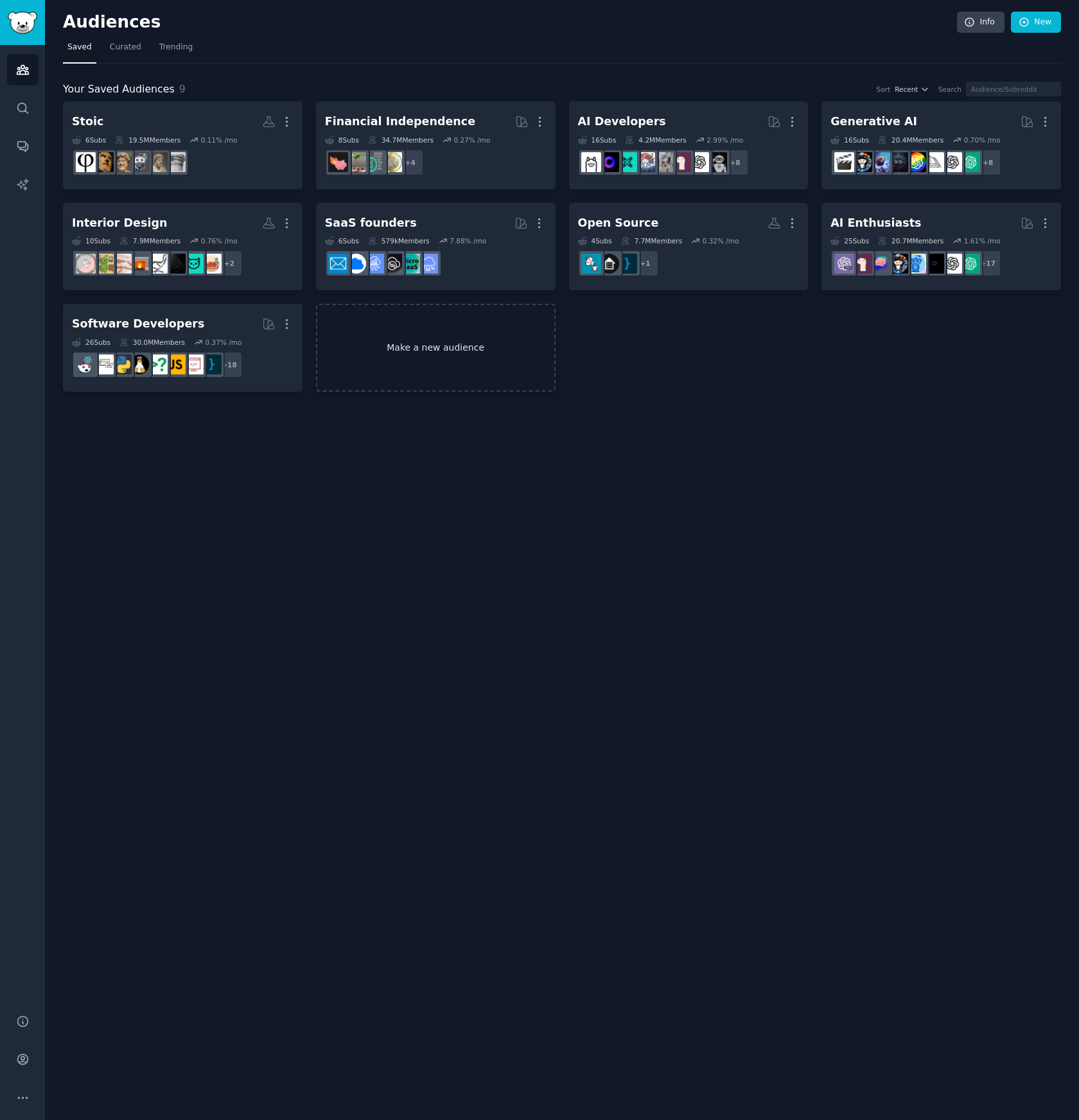
click at [498, 352] on link "Make a new audience" at bounding box center [436, 347] width 240 height 88
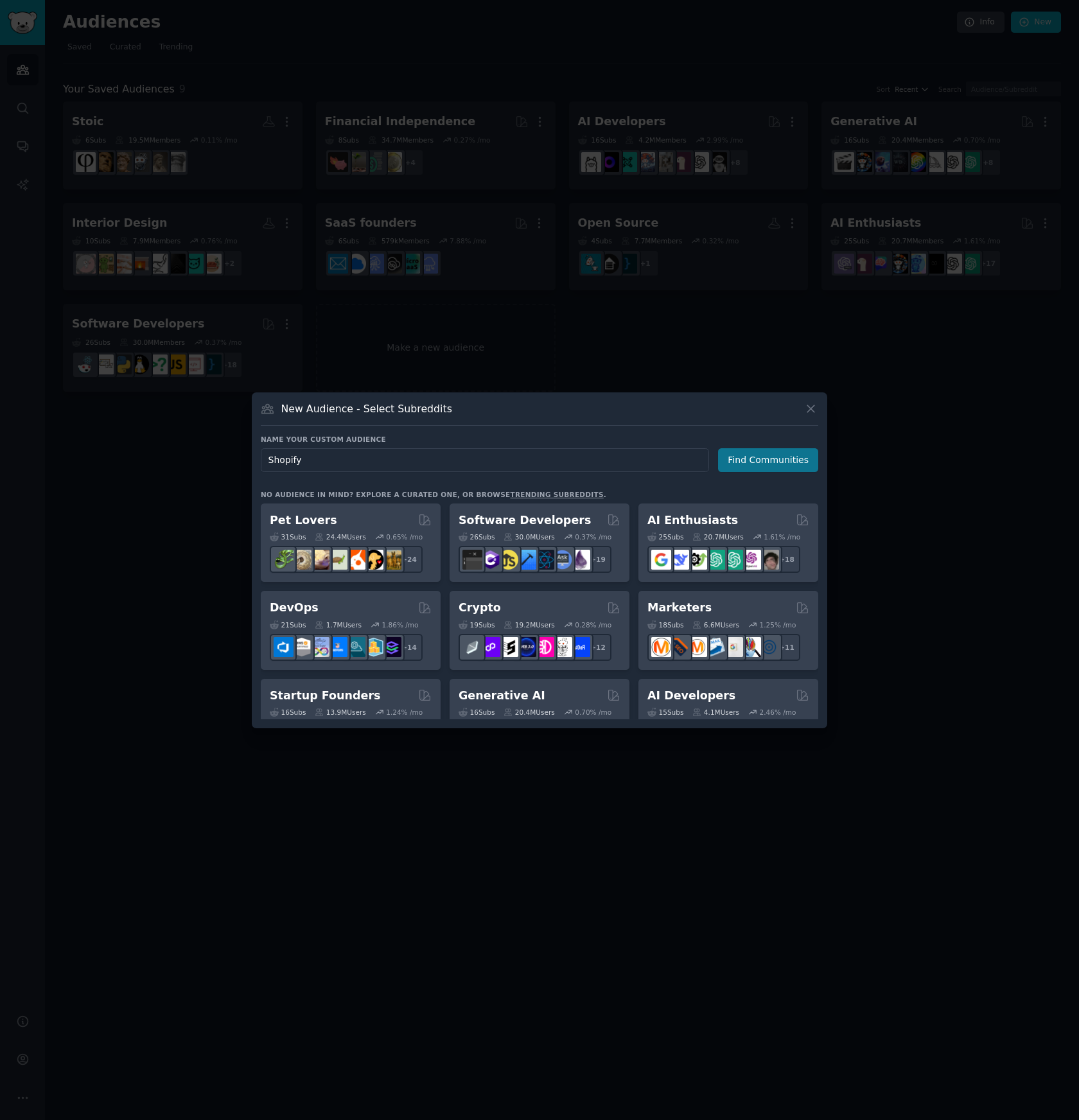
type input "Shopify"
click at [742, 454] on button "Find Communities" at bounding box center [768, 460] width 100 height 24
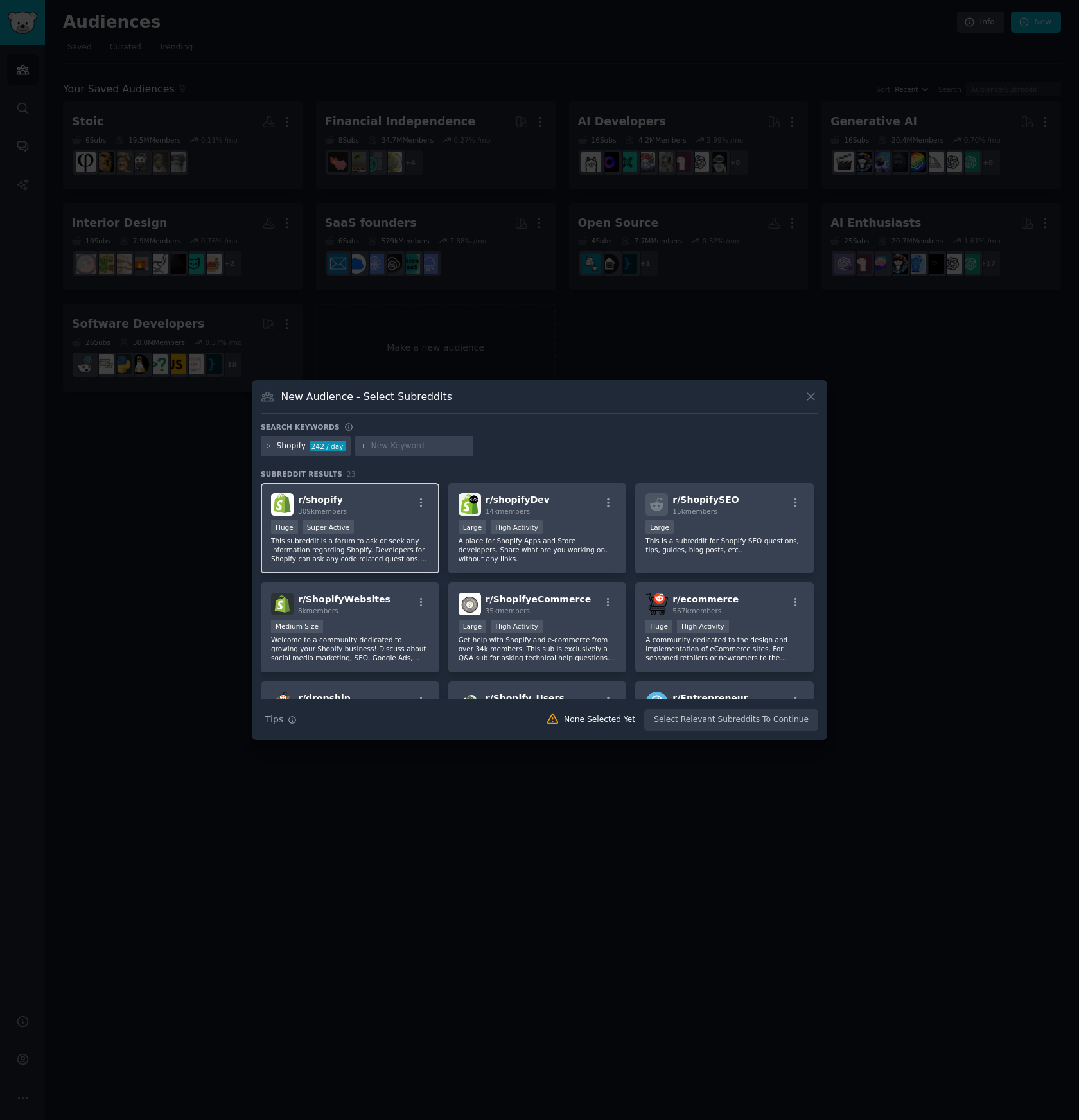
click at [357, 549] on p "This subreddit is a forum to ask or seek any information regarding Shopify. Dev…" at bounding box center [349, 549] width 158 height 27
click at [524, 555] on p "A place for Shopify Apps and Store developers. Share what are you working on, w…" at bounding box center [537, 549] width 158 height 27
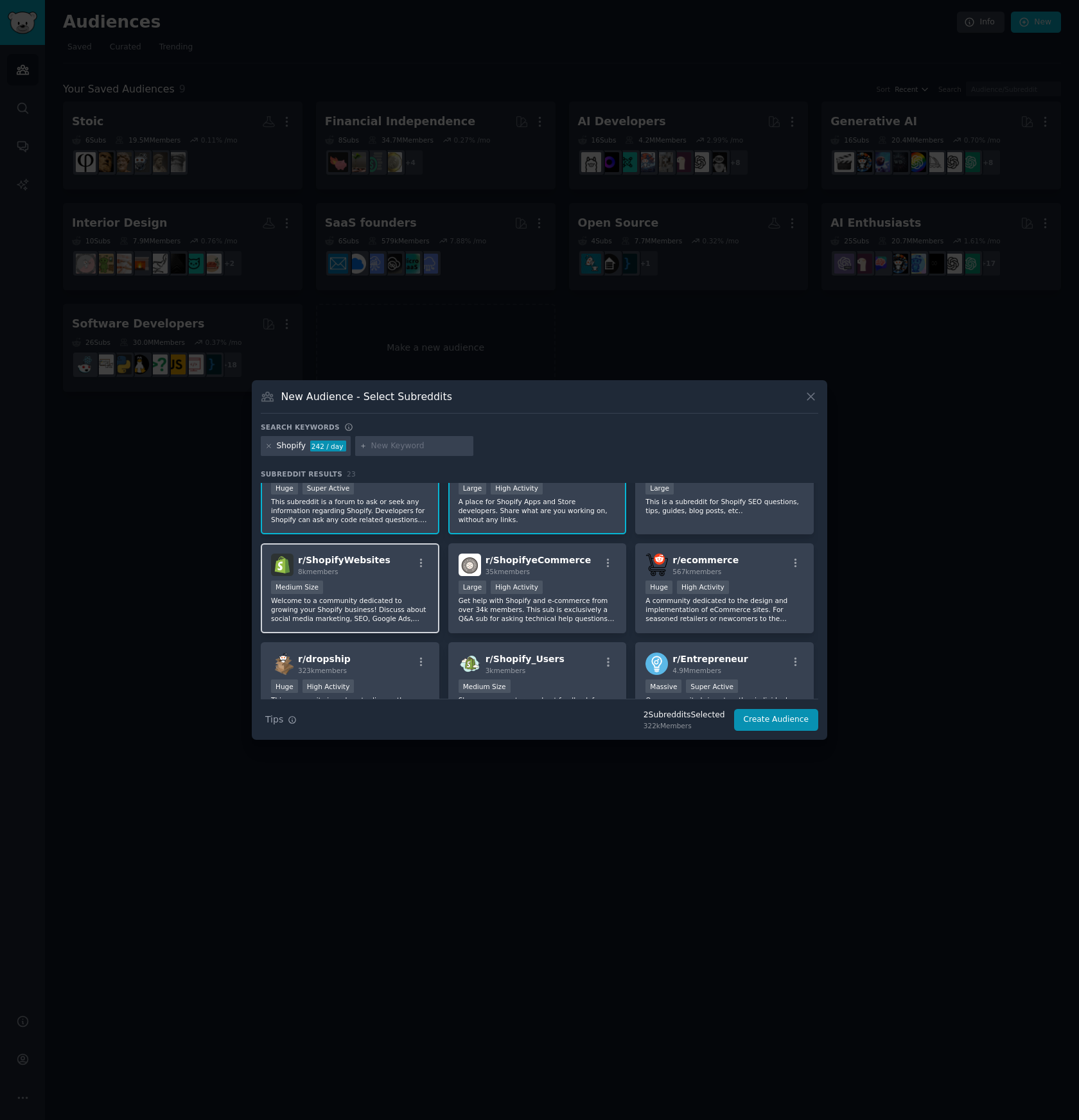
scroll to position [52, 0]
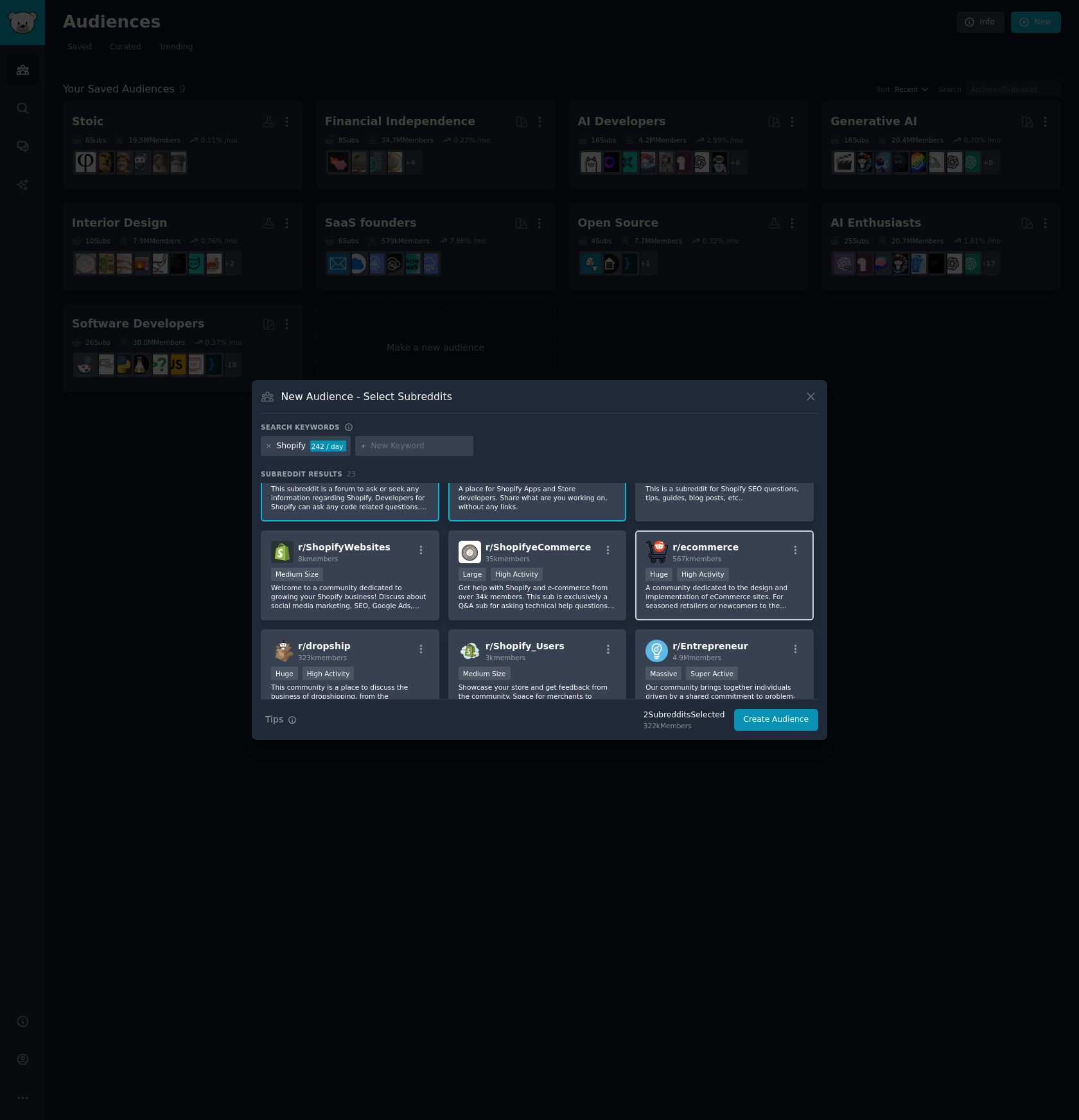
click at [654, 603] on p "A community dedicated to the design and implementation of eCommerce sites. For …" at bounding box center [724, 596] width 158 height 27
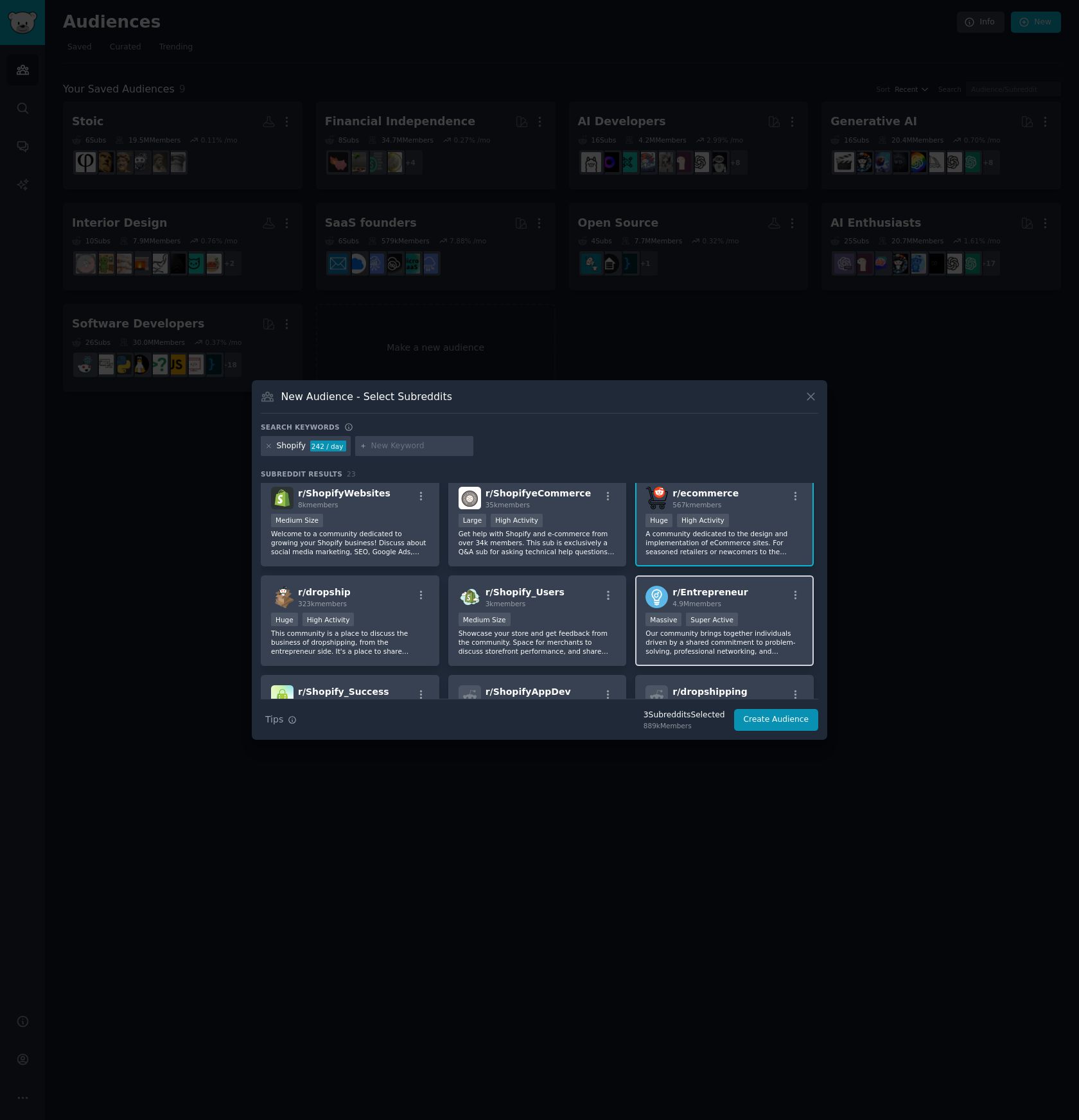
scroll to position [110, 0]
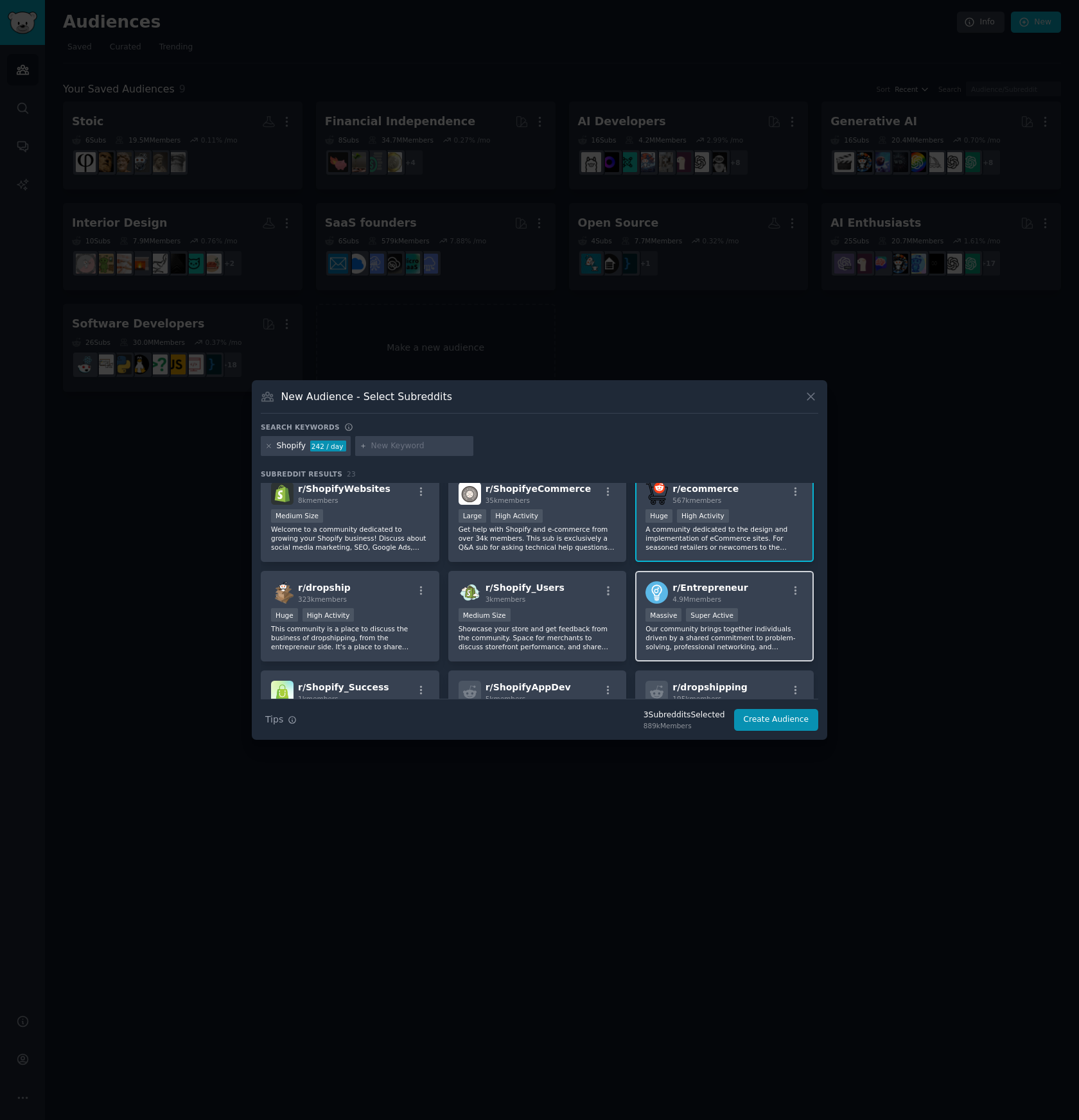
click at [667, 646] on p "Our community brings together individuals driven by a shared commitment to prob…" at bounding box center [724, 637] width 158 height 27
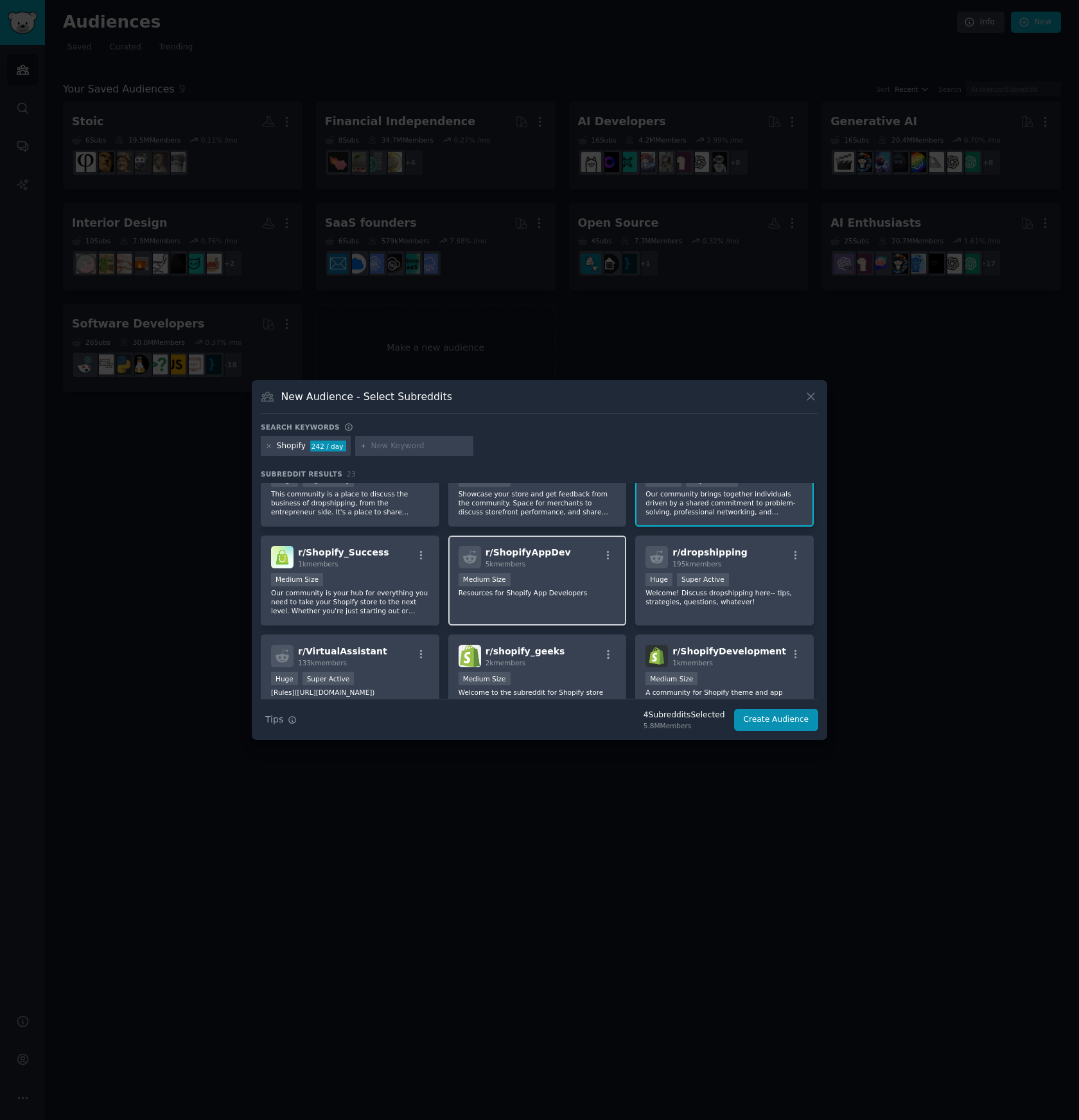
scroll to position [250, 0]
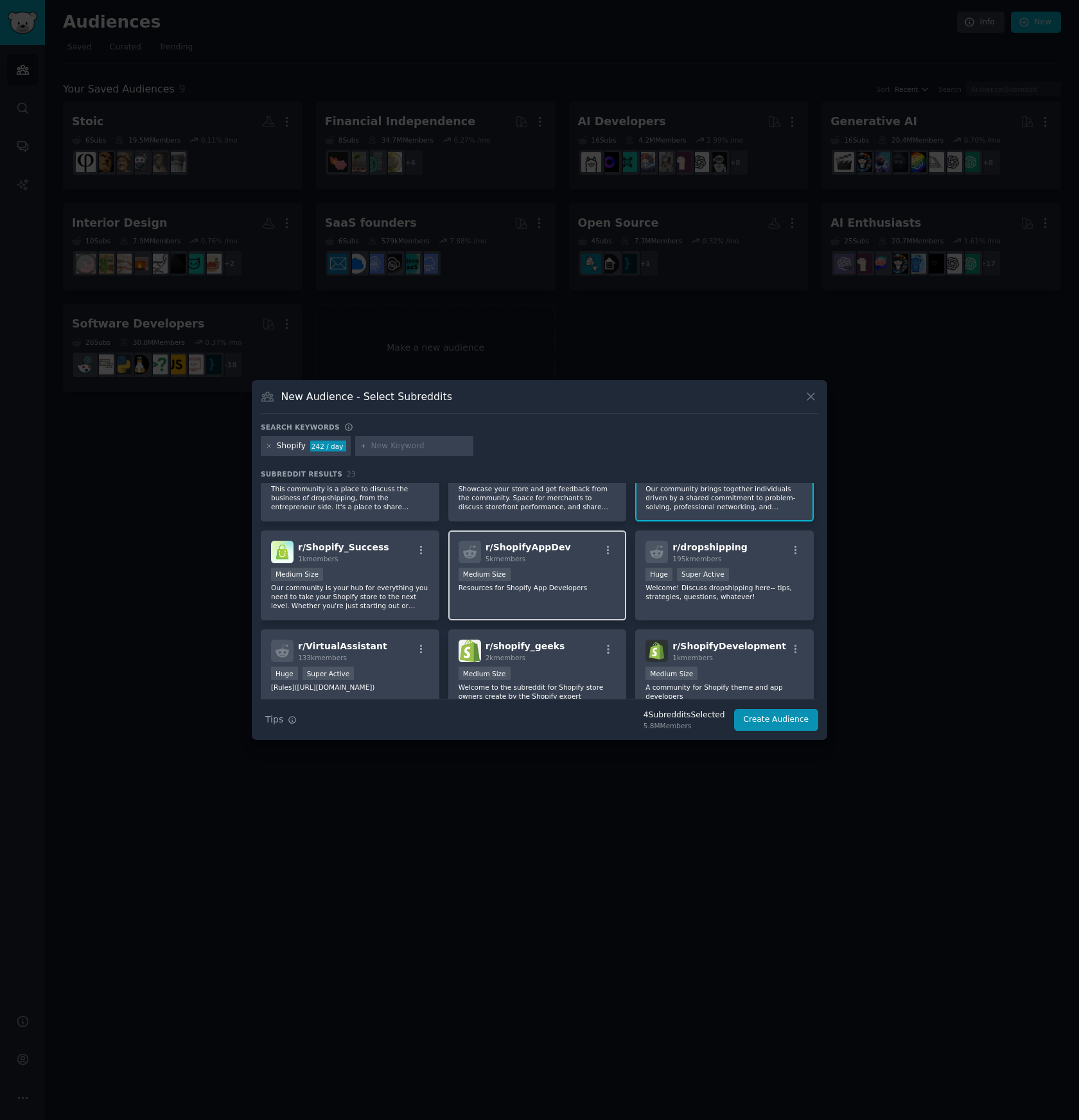
click at [561, 607] on div "r/ ShopifyAppDev 5k members Medium Size Resources for Shopify App Developers" at bounding box center [538, 575] width 178 height 90
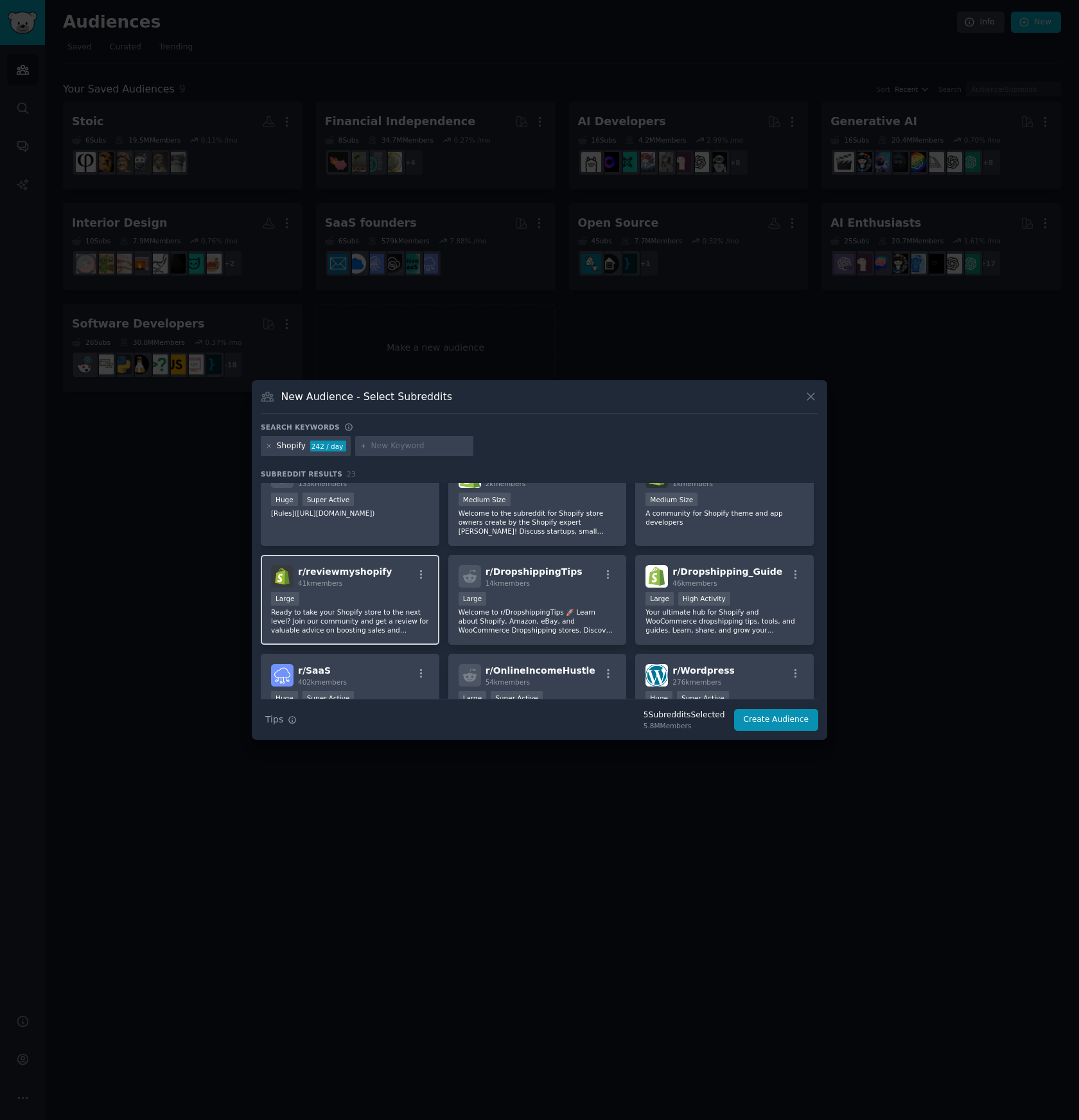
scroll to position [424, 0]
click at [361, 611] on p "Ready to take your Shopify store to the next level? Join our community and get …" at bounding box center [349, 621] width 158 height 27
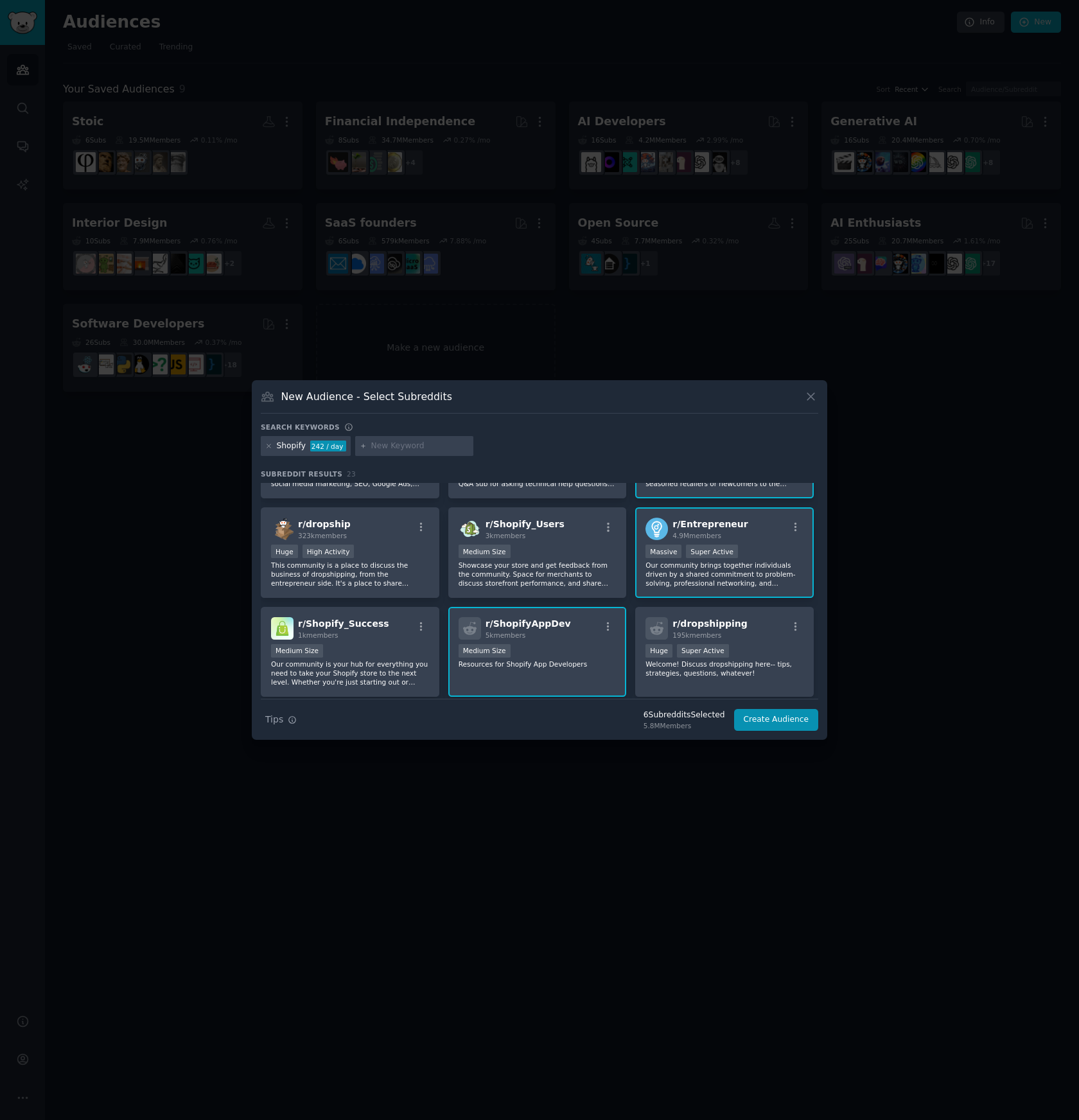
scroll to position [0, 0]
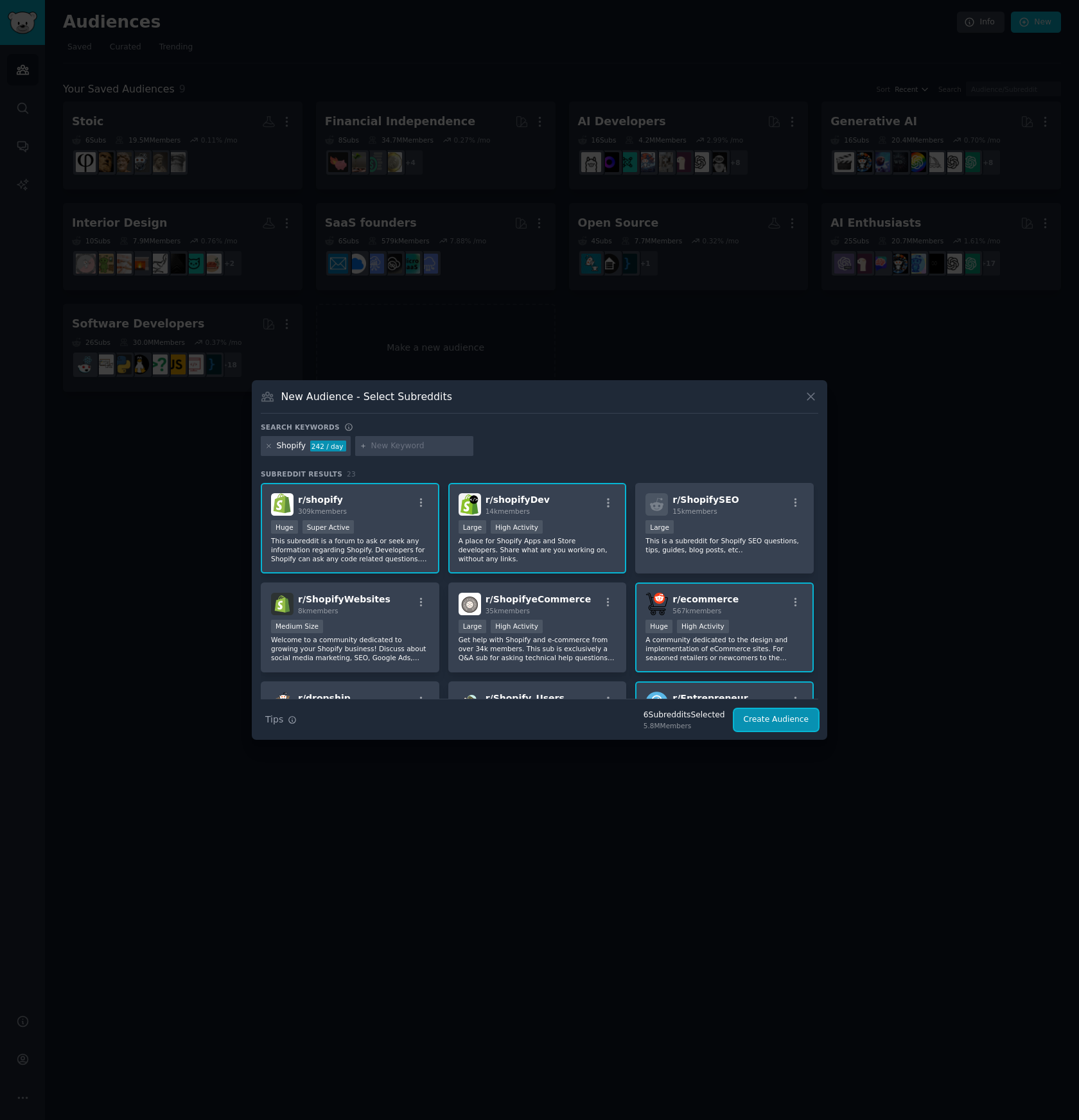
click at [776, 721] on button "Create Audience" at bounding box center [777, 720] width 85 height 22
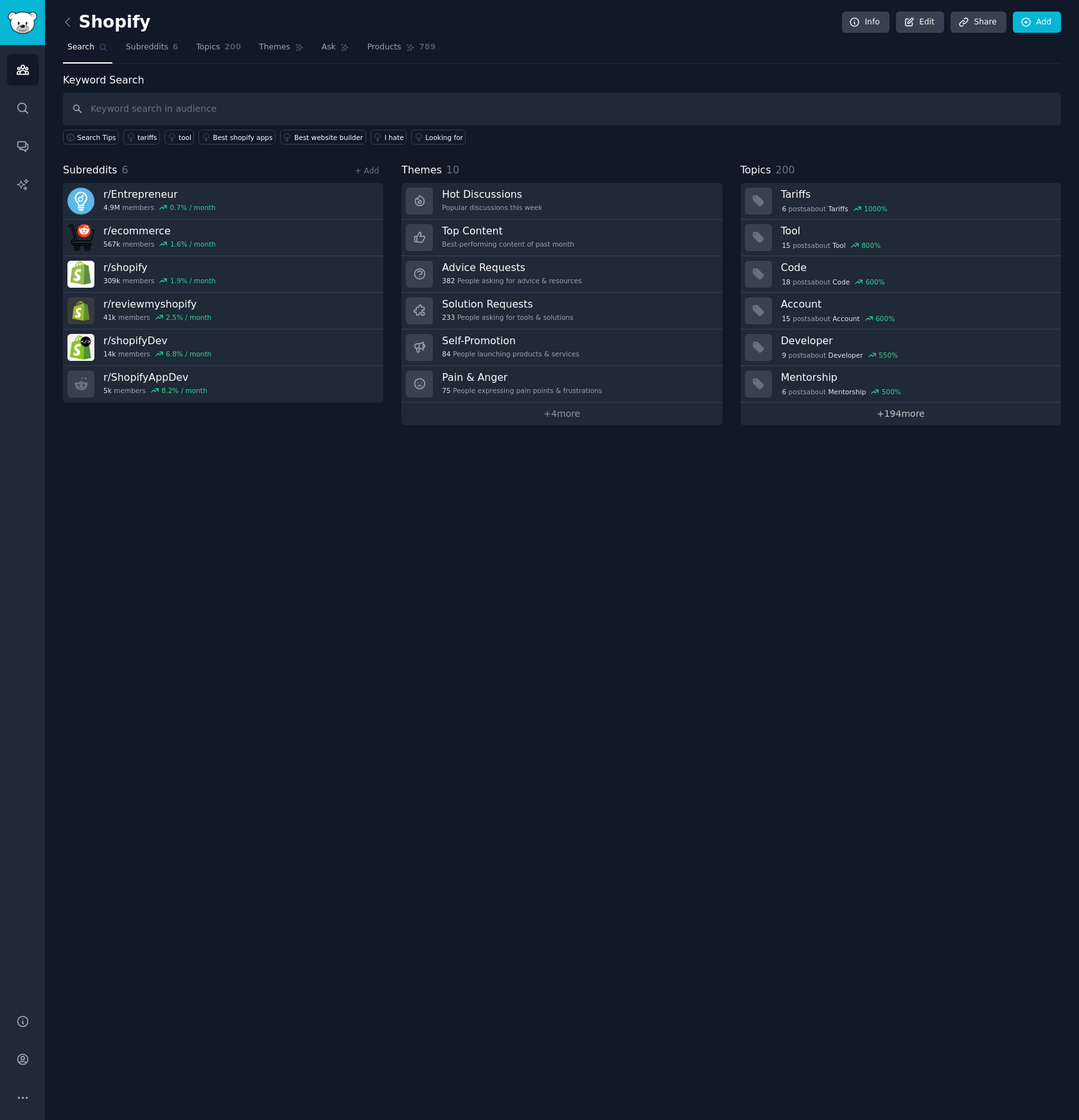
click at [858, 413] on link "+ 194 more" at bounding box center [900, 414] width 320 height 22
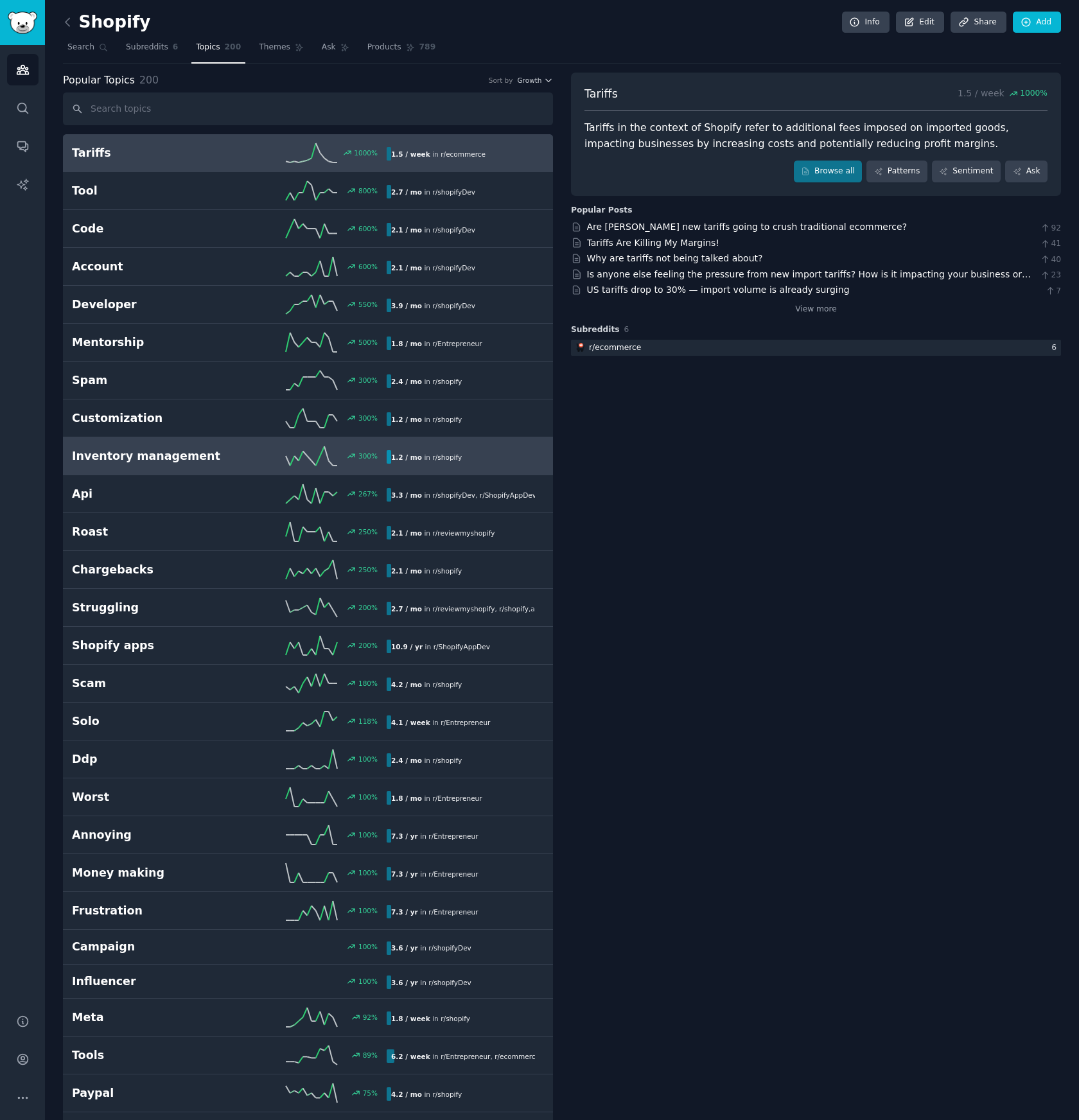
click at [382, 458] on div "300 %" at bounding box center [308, 456] width 157 height 19
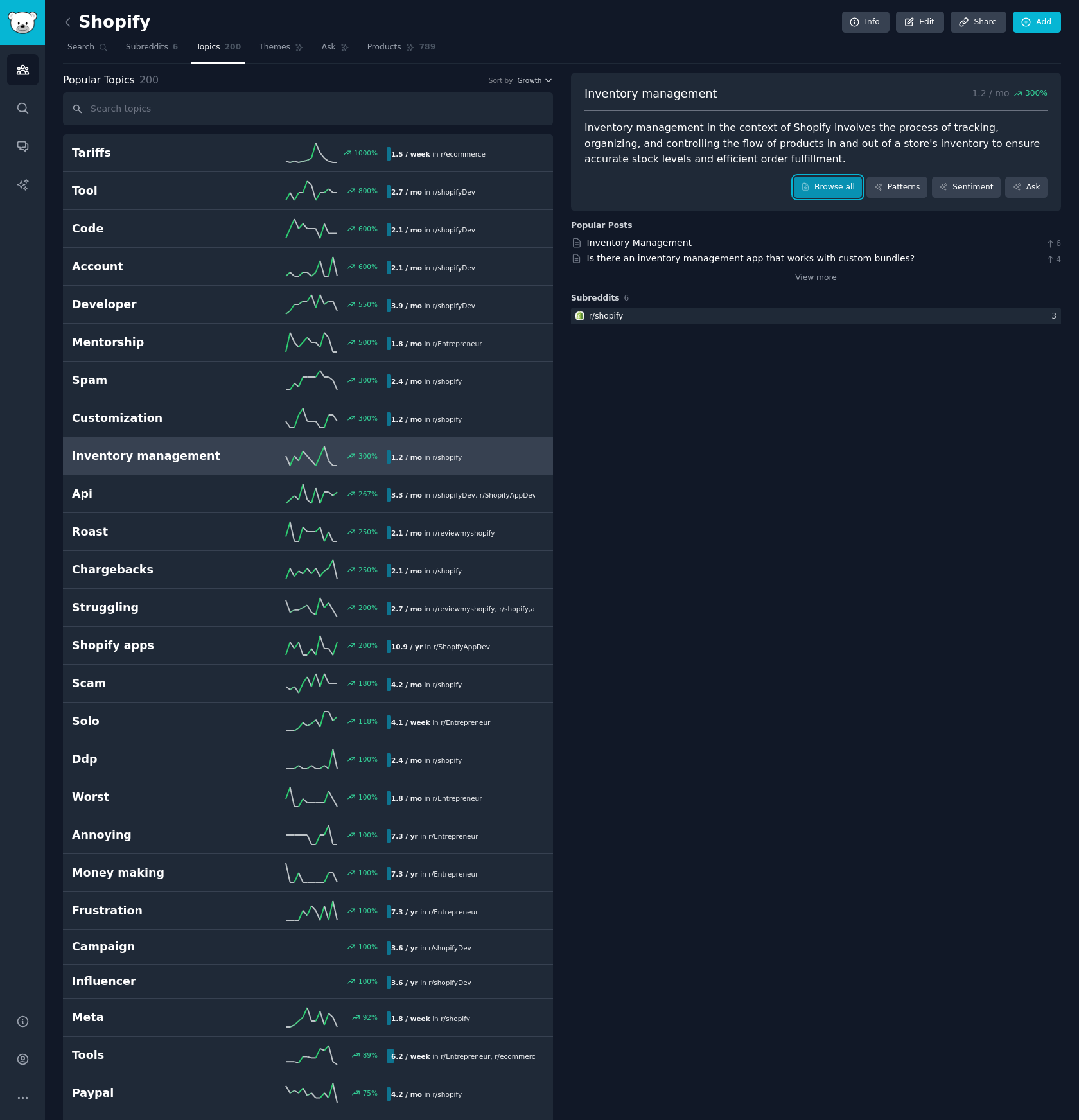
click at [826, 190] on link "Browse all" at bounding box center [828, 187] width 69 height 22
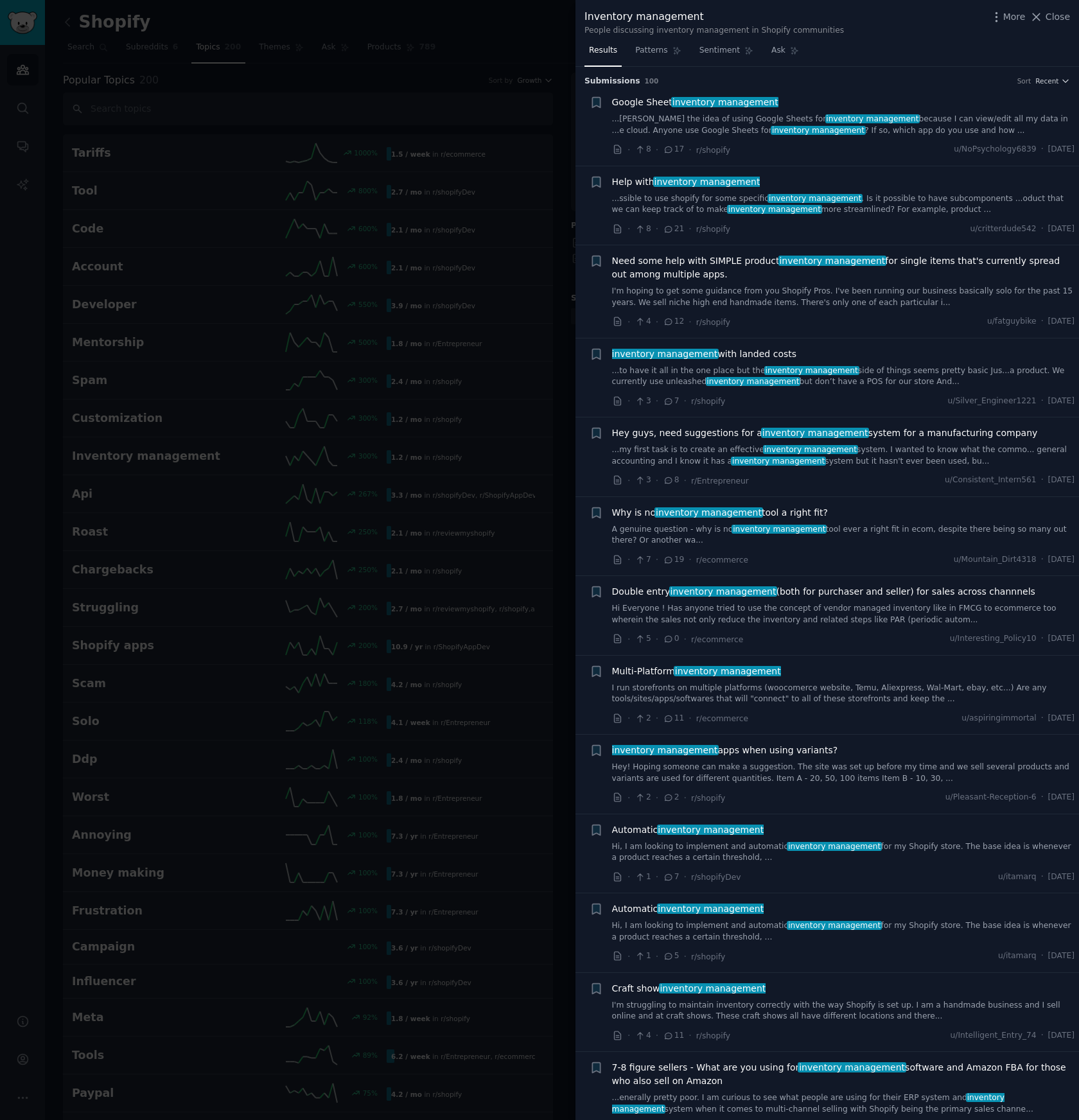
click at [835, 145] on div "· 8 · 17 · r/shopify u/NoPsychology6839 · [DATE]" at bounding box center [843, 150] width 463 height 13
click at [938, 113] on div "Google Sheet inventory management ...ike the idea of using Google Sheets for in…" at bounding box center [843, 116] width 463 height 40
click at [681, 103] on span "inventory management" at bounding box center [724, 102] width 108 height 11
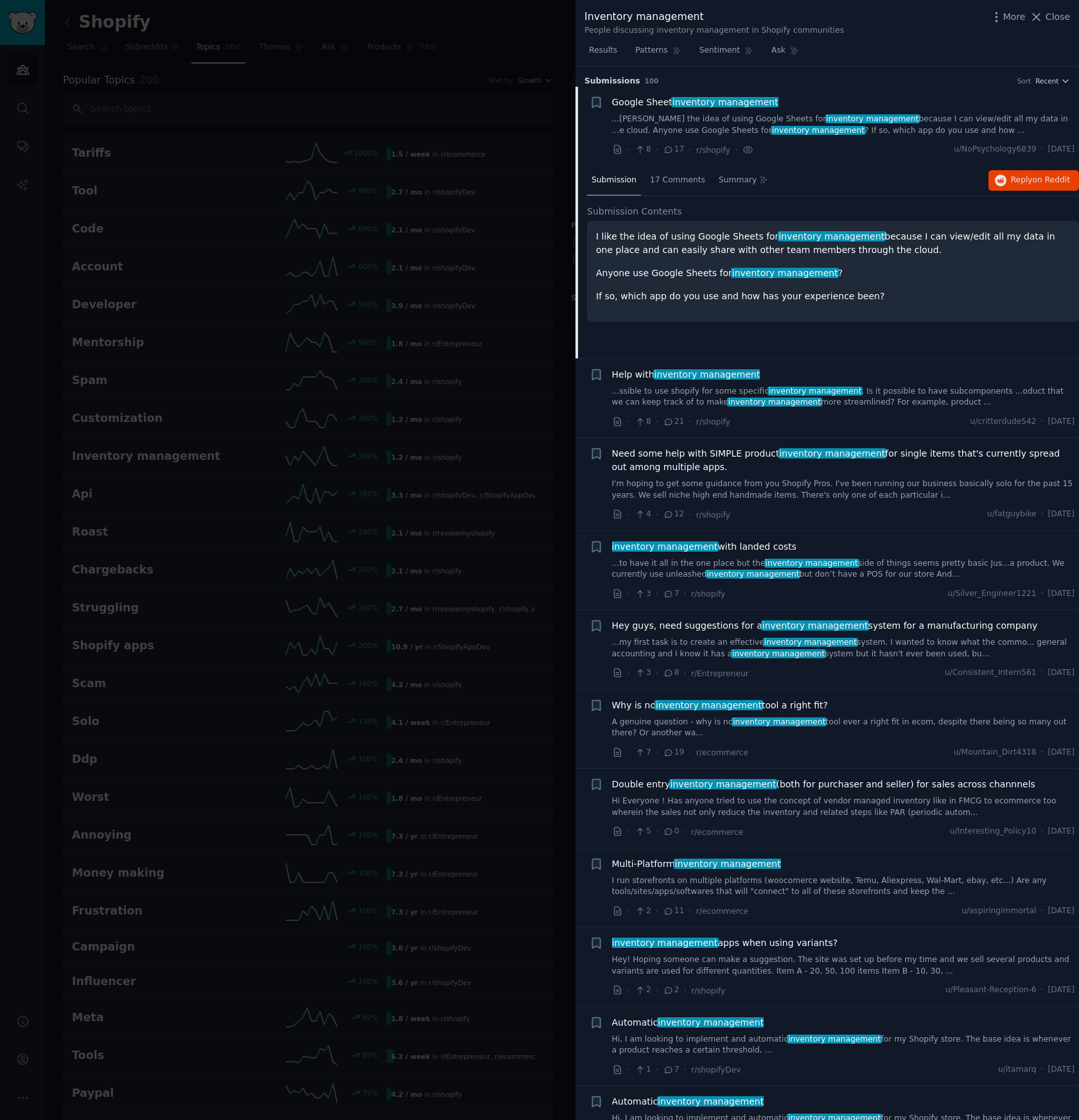
scroll to position [20, 0]
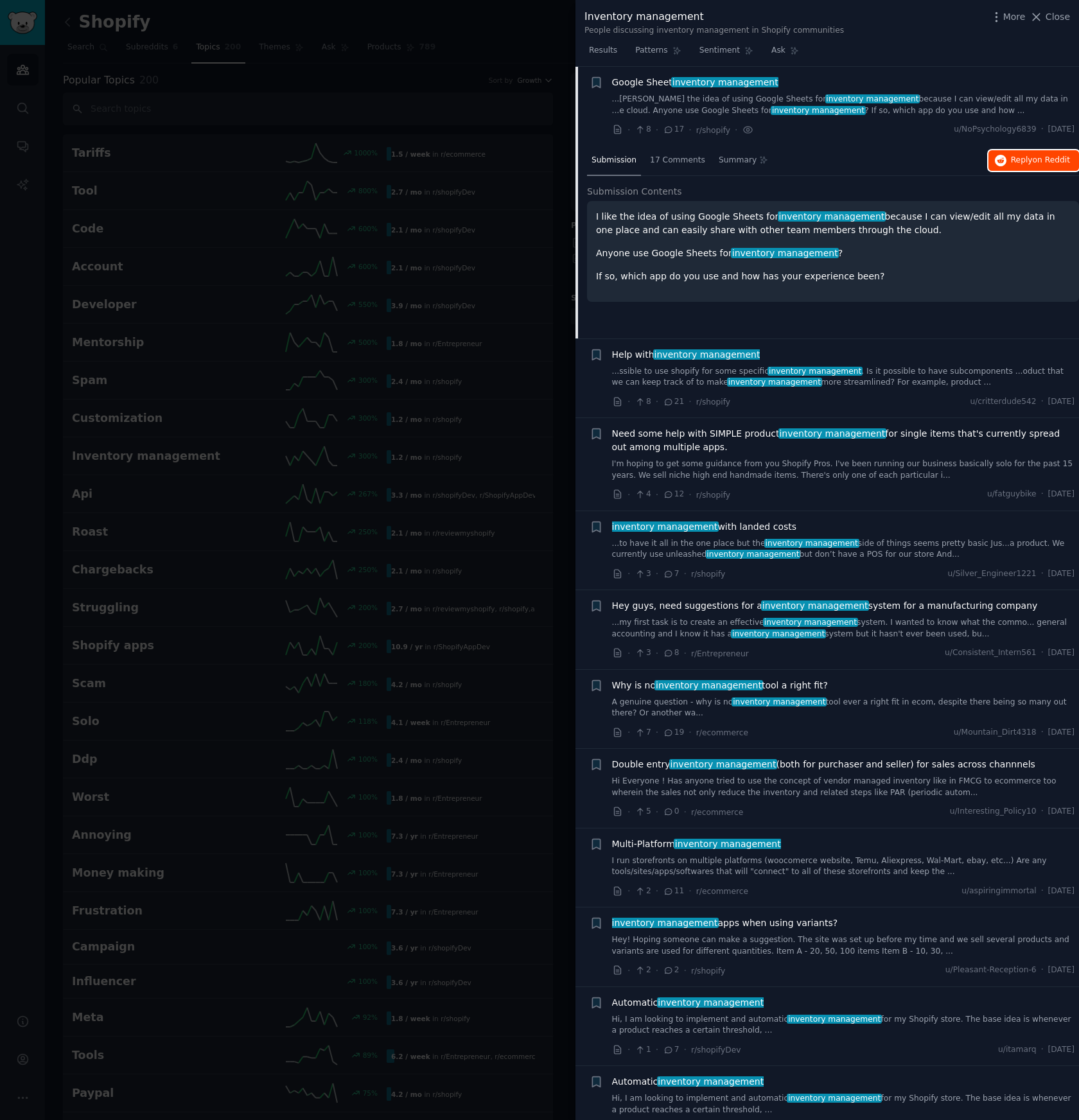
click at [1028, 162] on span "Reply on Reddit" at bounding box center [1040, 160] width 59 height 12
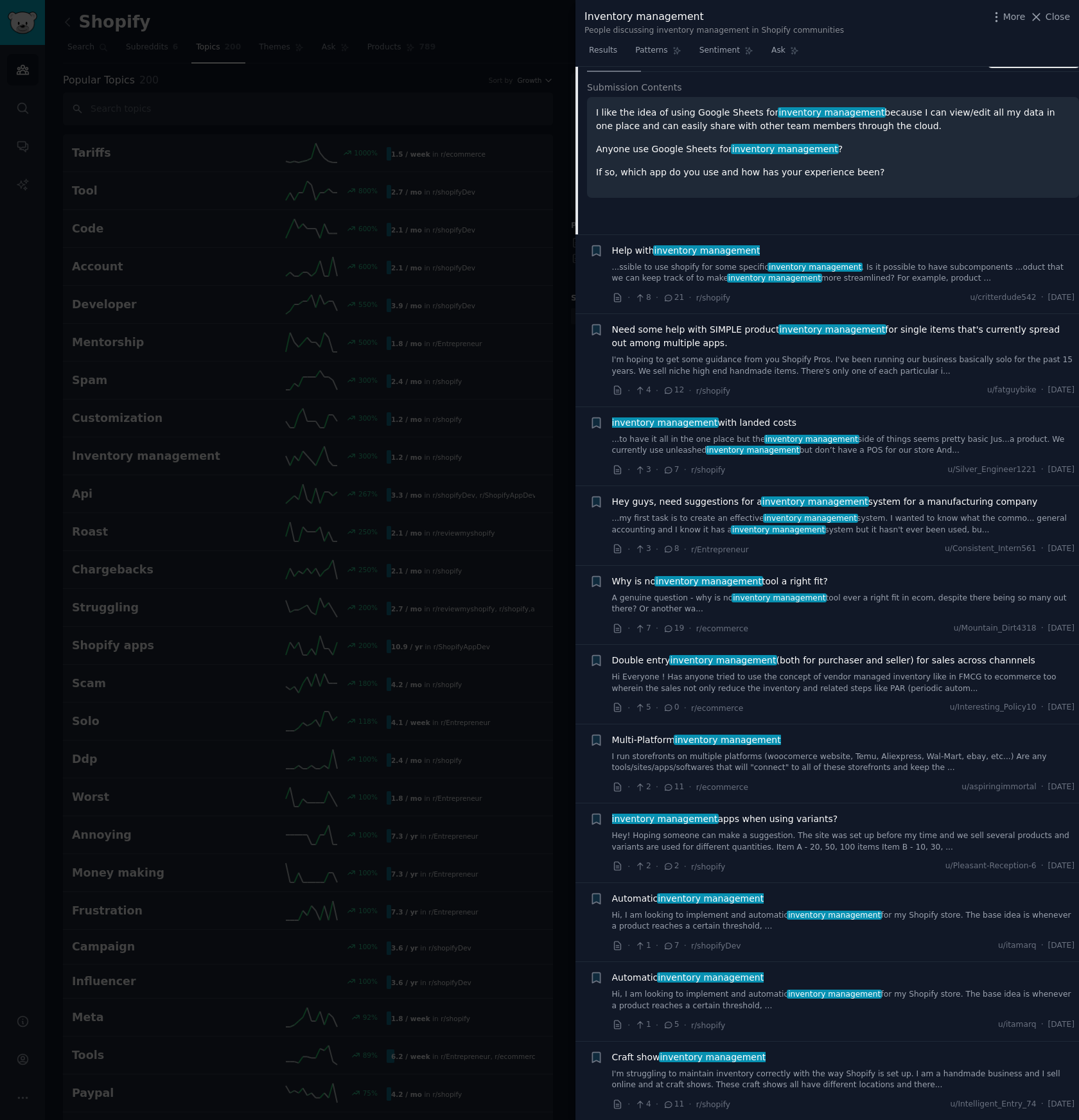
scroll to position [126, 0]
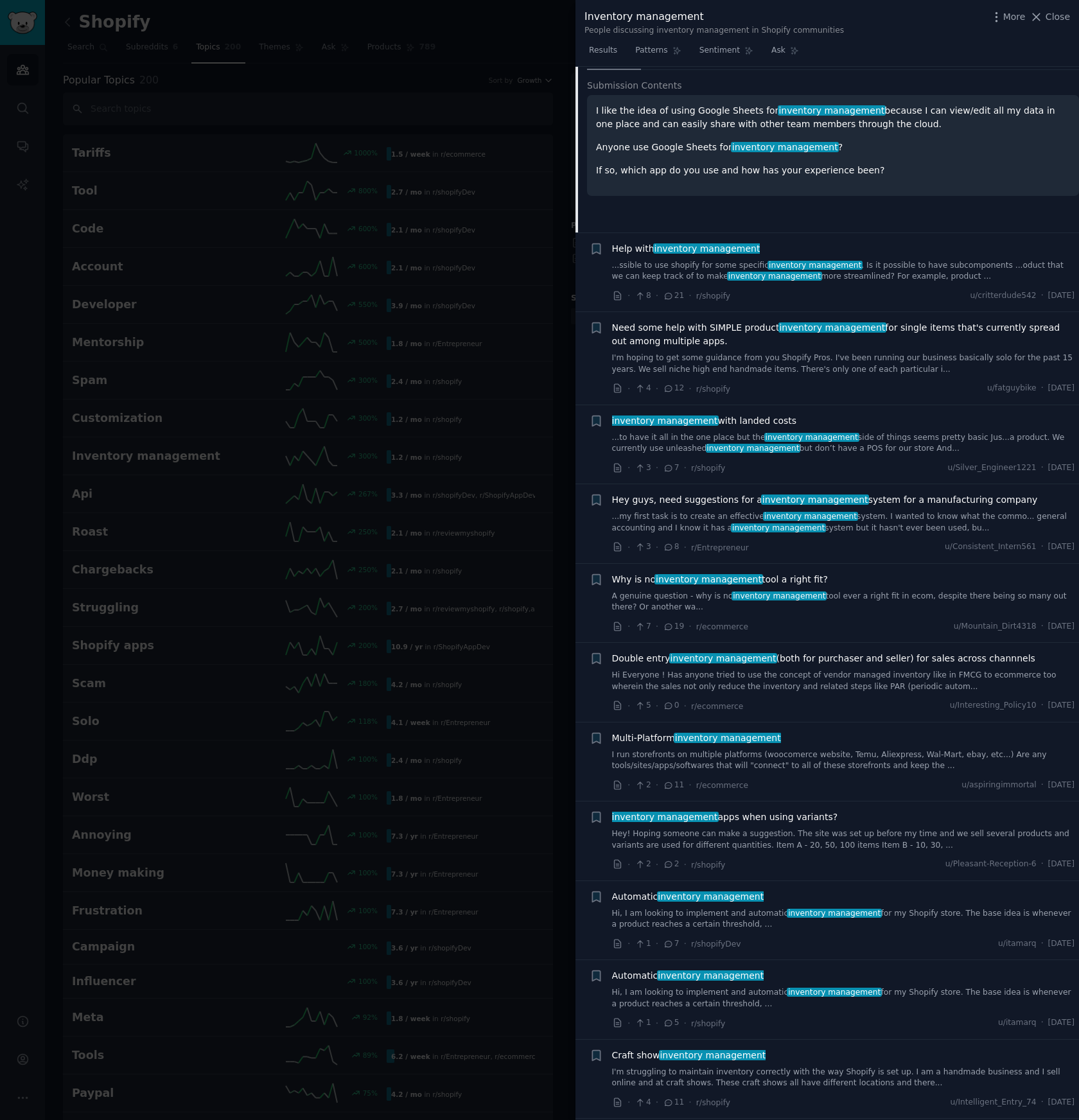
click at [937, 911] on link "Hi, I am looking to implement and automatic inventory management for my Shopify…" at bounding box center [843, 919] width 463 height 22
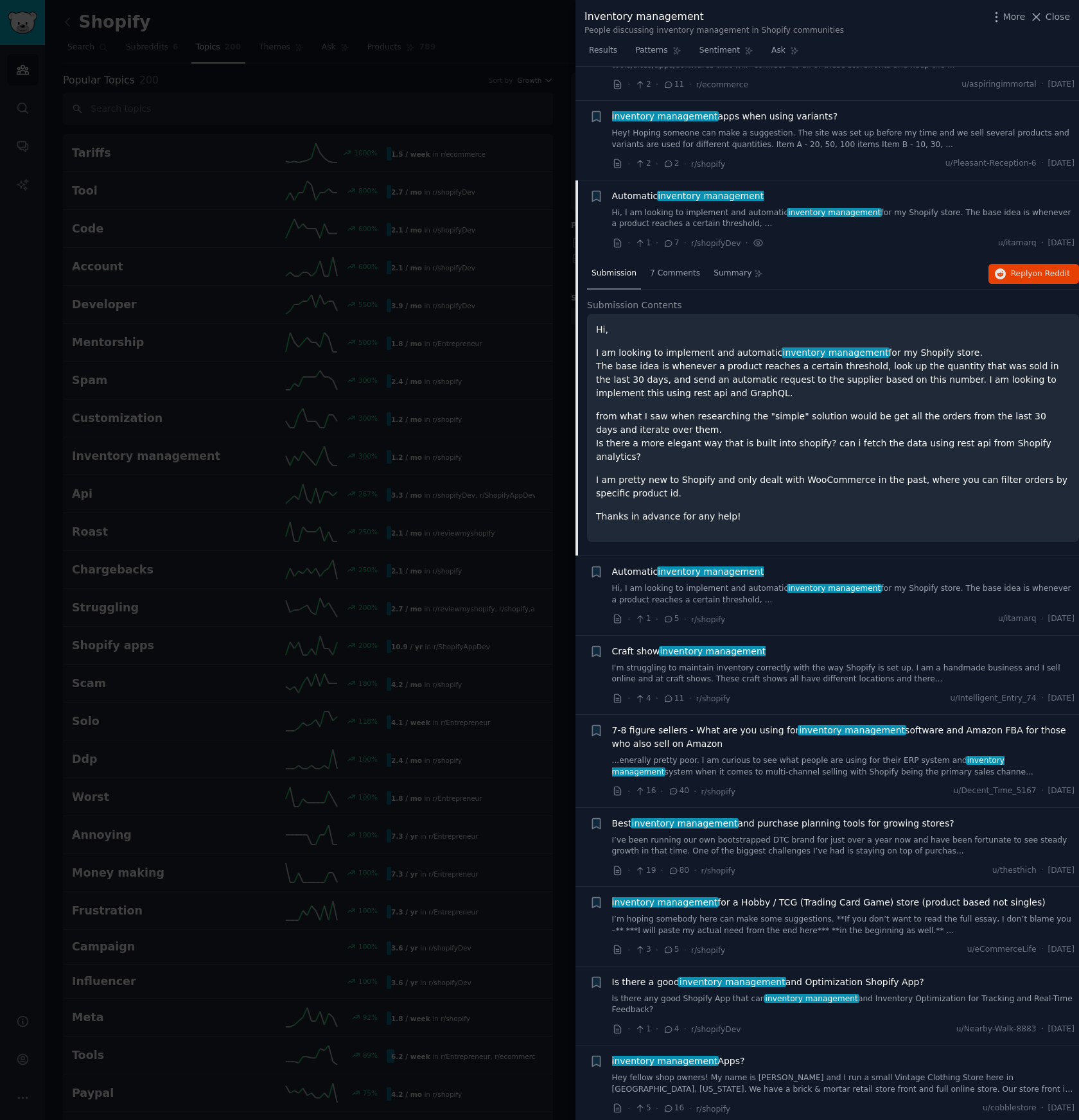
scroll to position [633, 0]
click at [1000, 273] on icon "button" at bounding box center [1001, 275] width 12 height 12
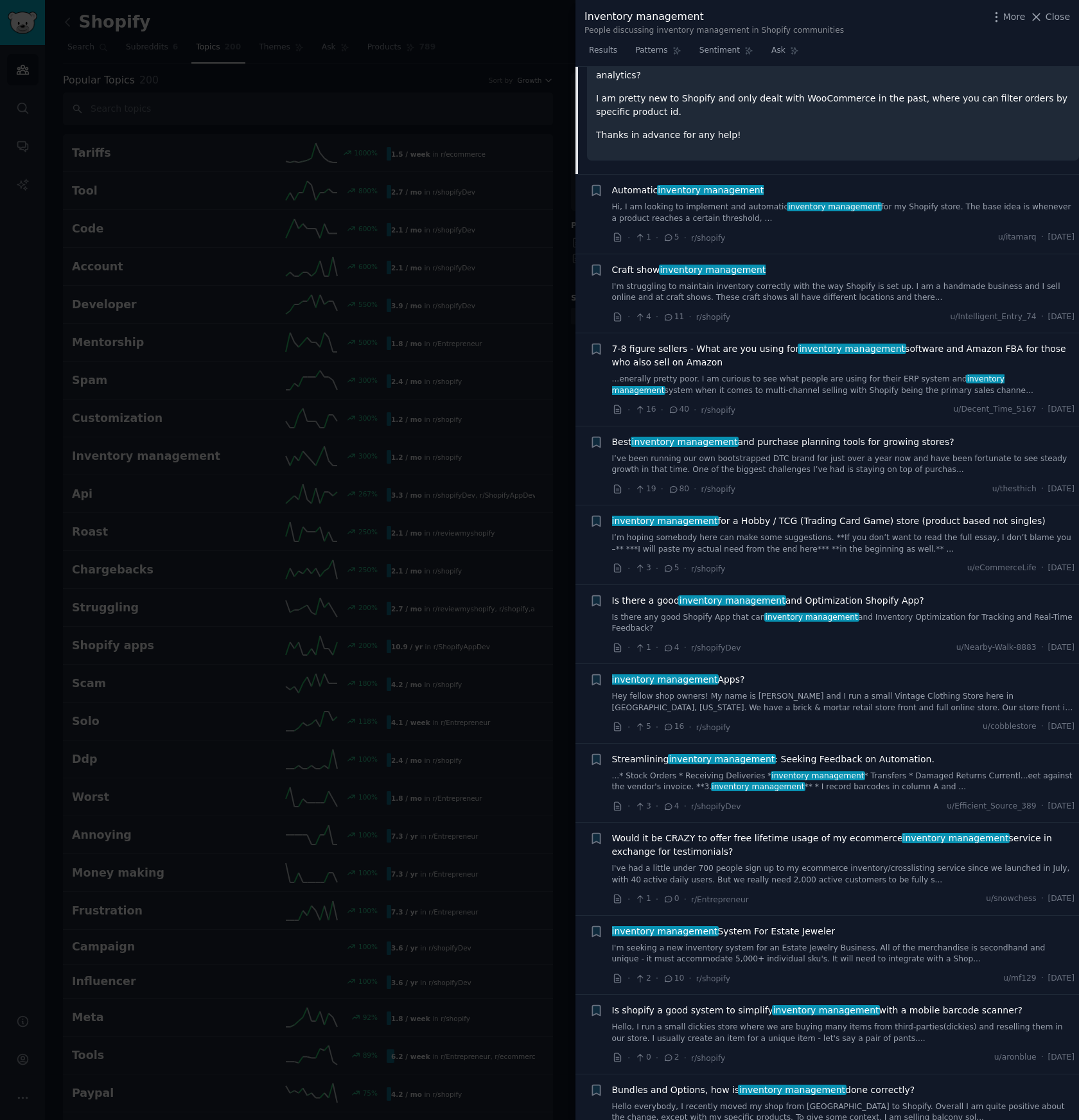
scroll to position [1017, 0]
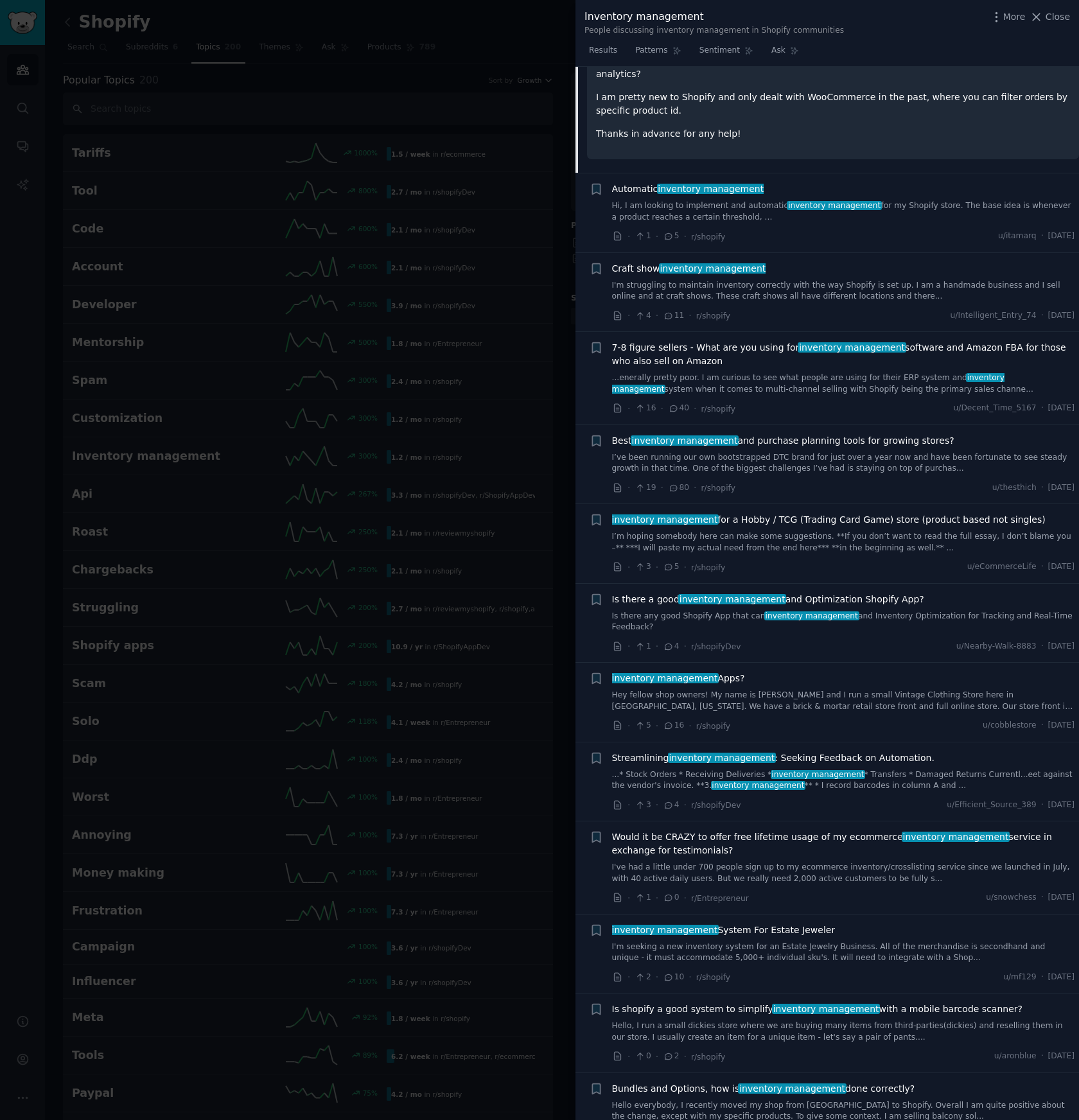
click at [945, 769] on link "...* Stock Orders * Receiving Deliveries * inventory management * Transfers * D…" at bounding box center [843, 781] width 463 height 22
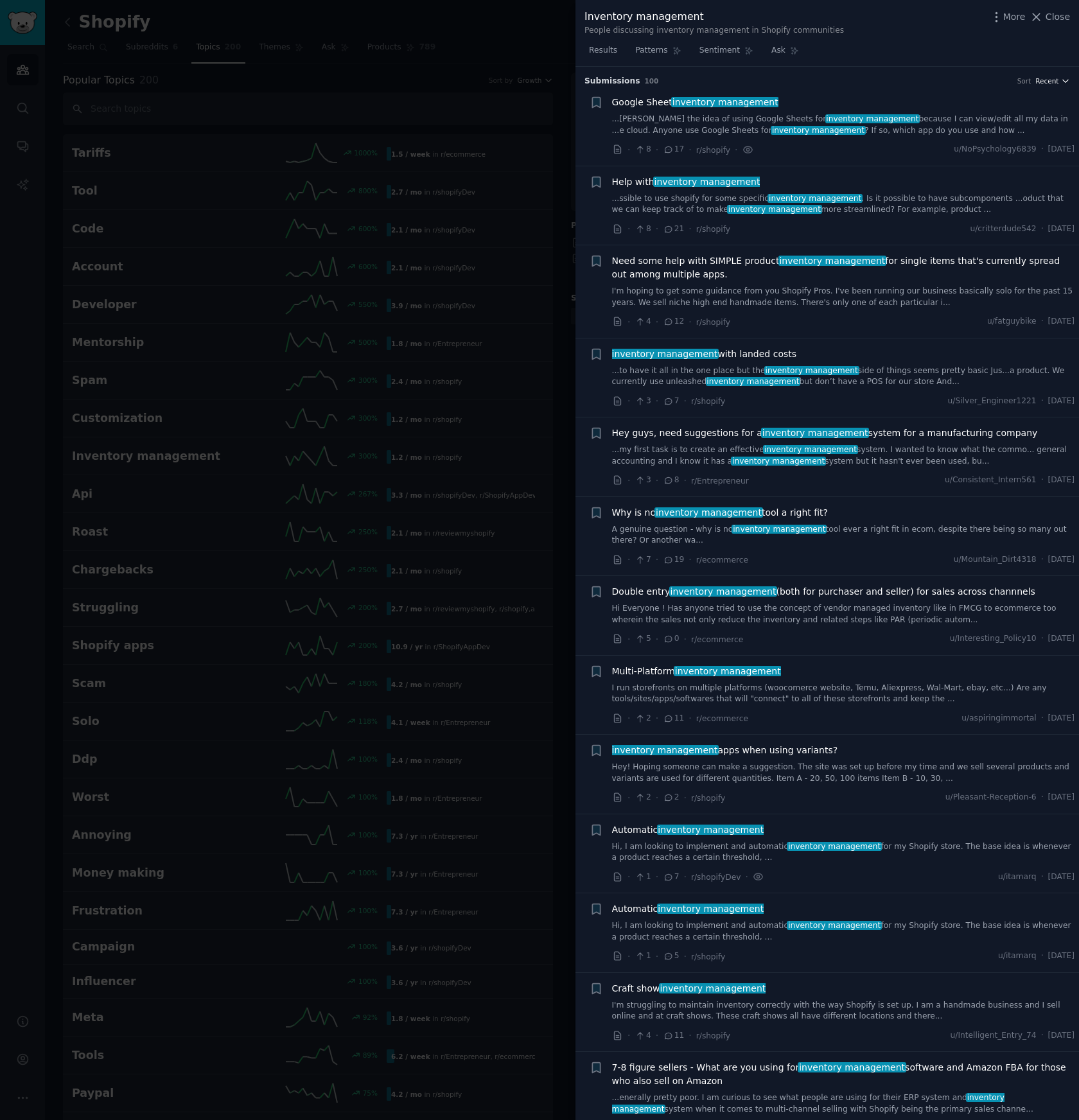
click at [1050, 77] on span "Recent" at bounding box center [1047, 81] width 23 height 9
click at [987, 151] on p "Comments" at bounding box center [990, 151] width 42 height 12
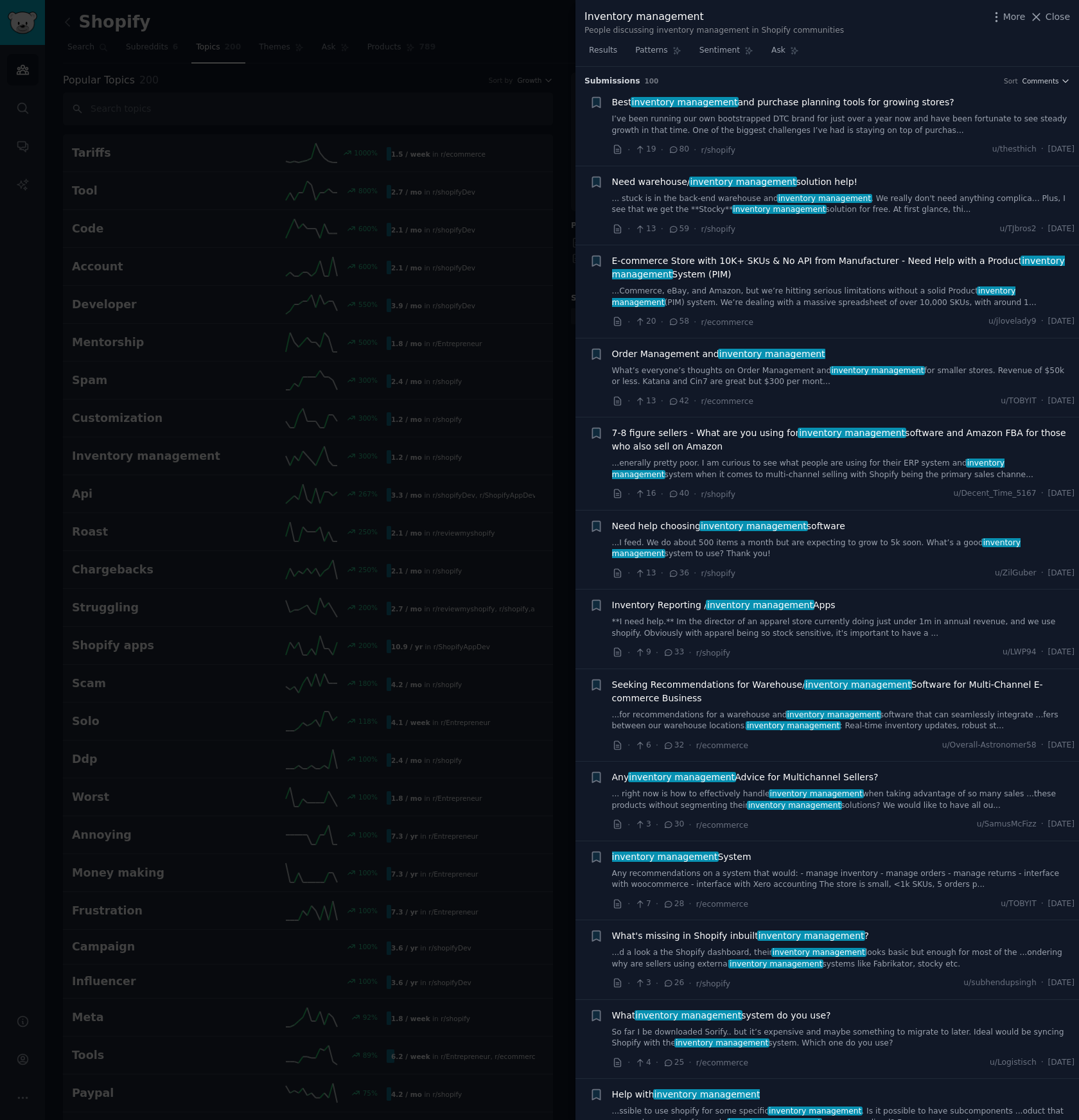
click at [860, 125] on link "I’ve been running our own bootstrapped DTC brand for just over a year now and h…" at bounding box center [843, 125] width 463 height 22
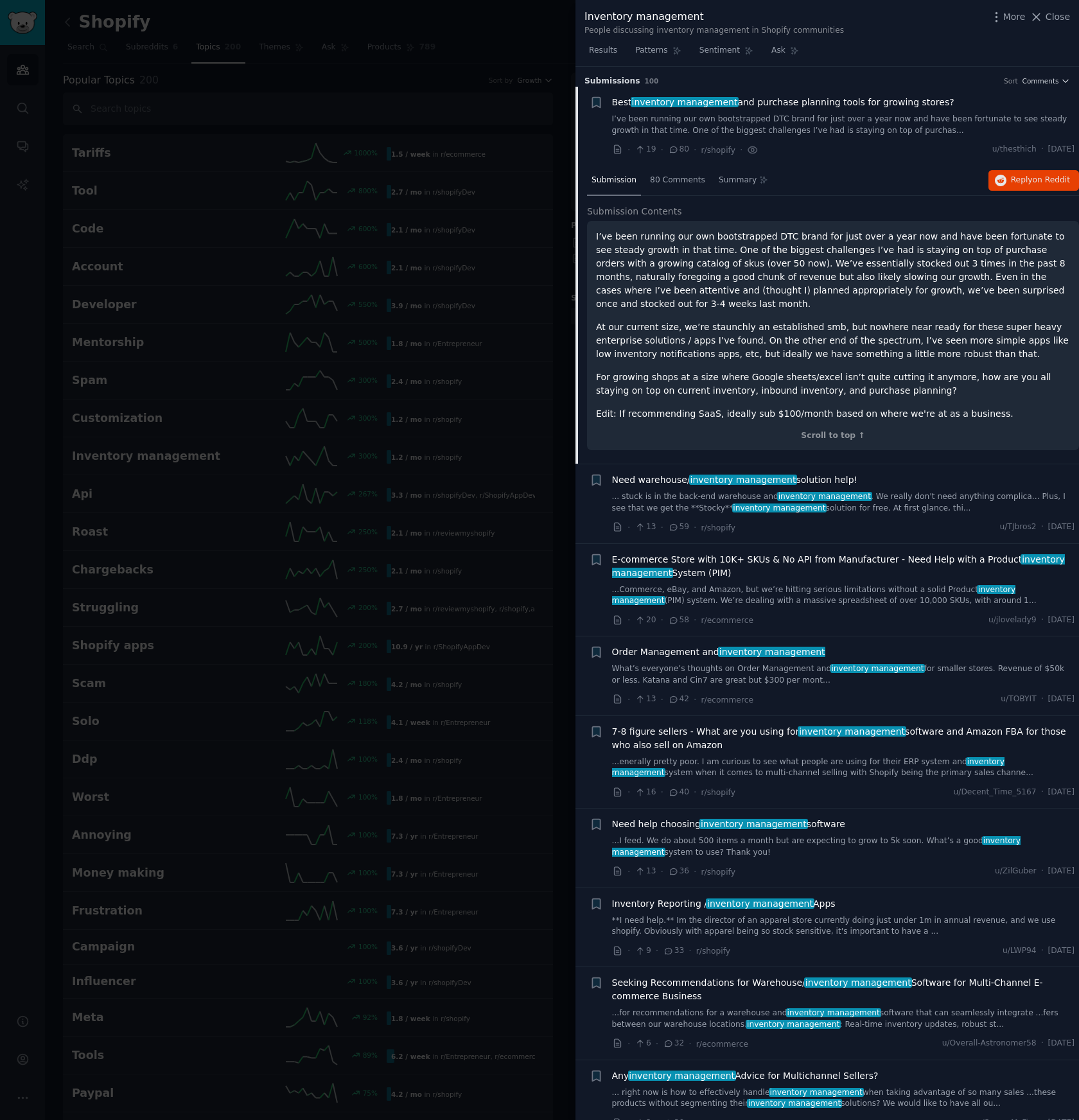
scroll to position [20, 0]
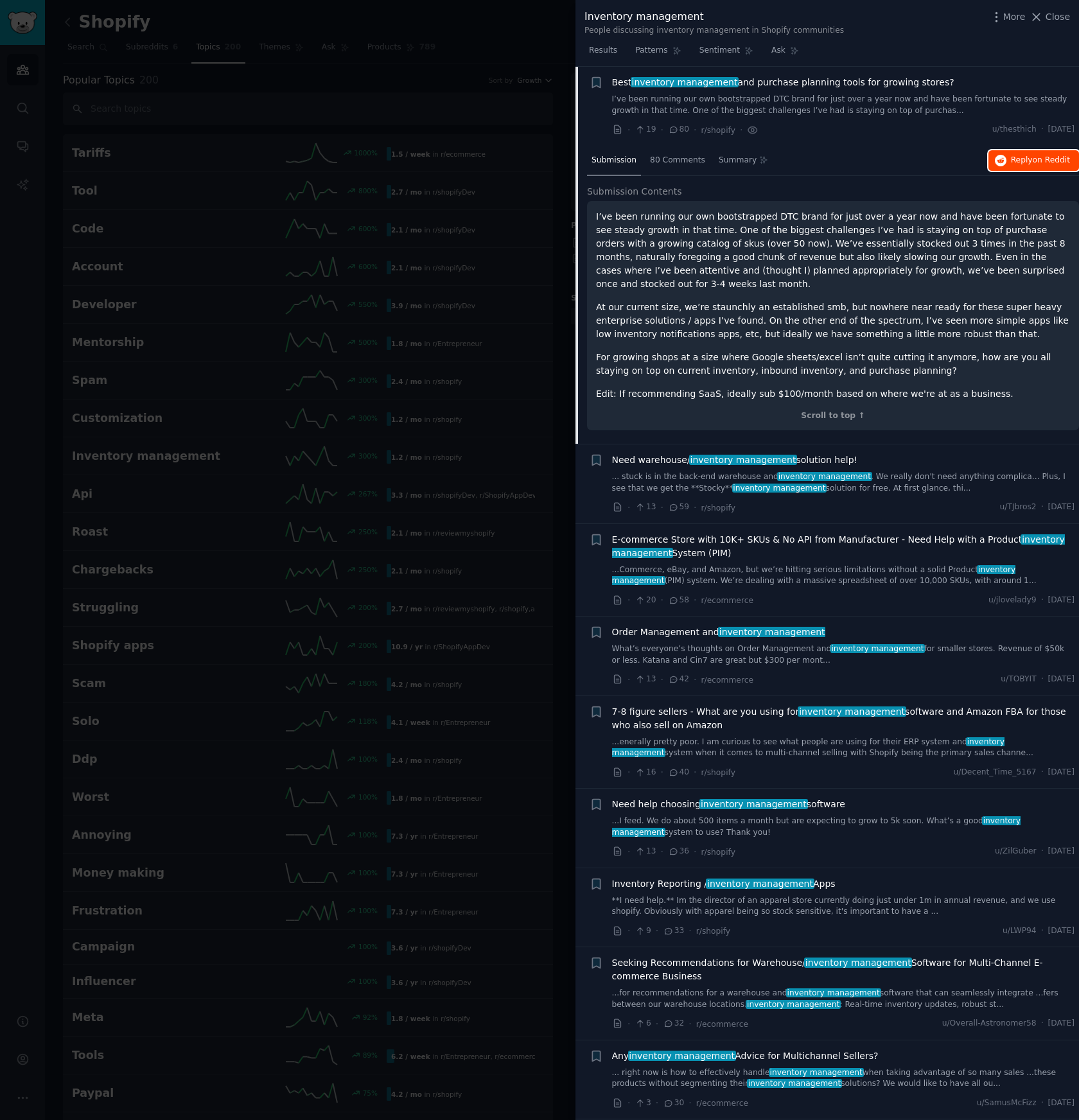
click at [1037, 155] on span "on Reddit" at bounding box center [1051, 160] width 37 height 9
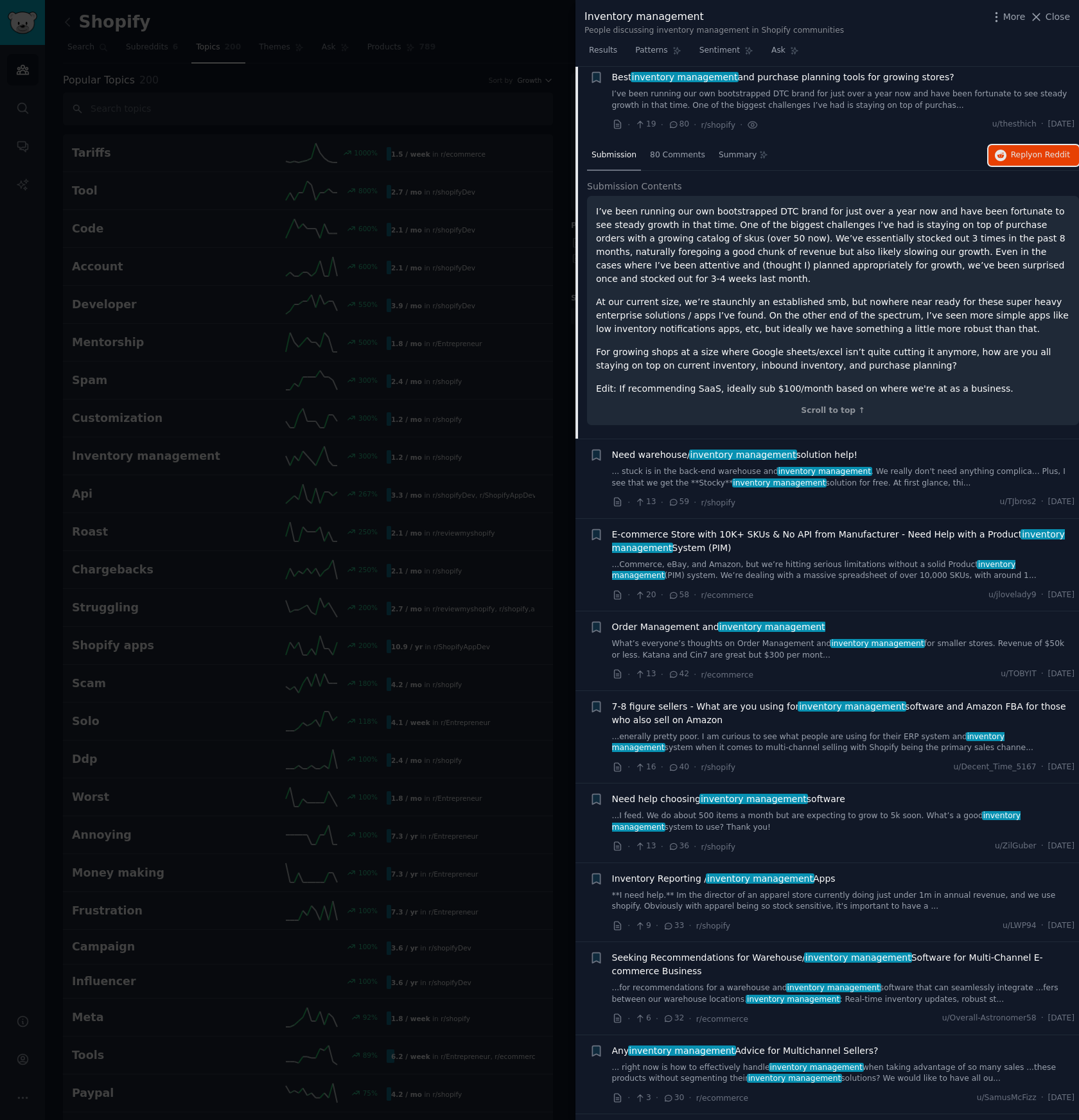
scroll to position [36, 0]
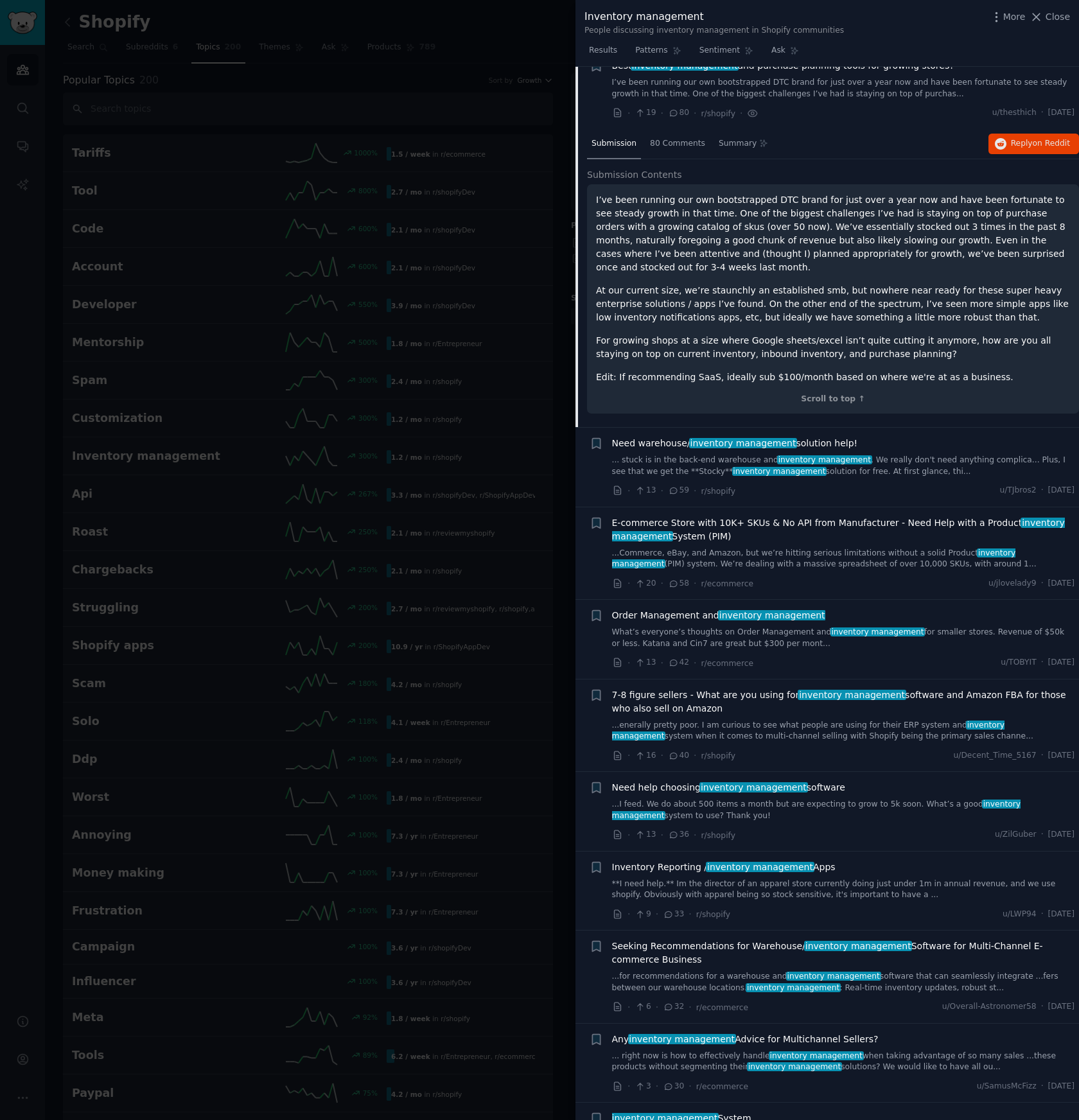
click at [808, 443] on span "Need warehouse/ inventory management solution help!" at bounding box center [735, 443] width 246 height 13
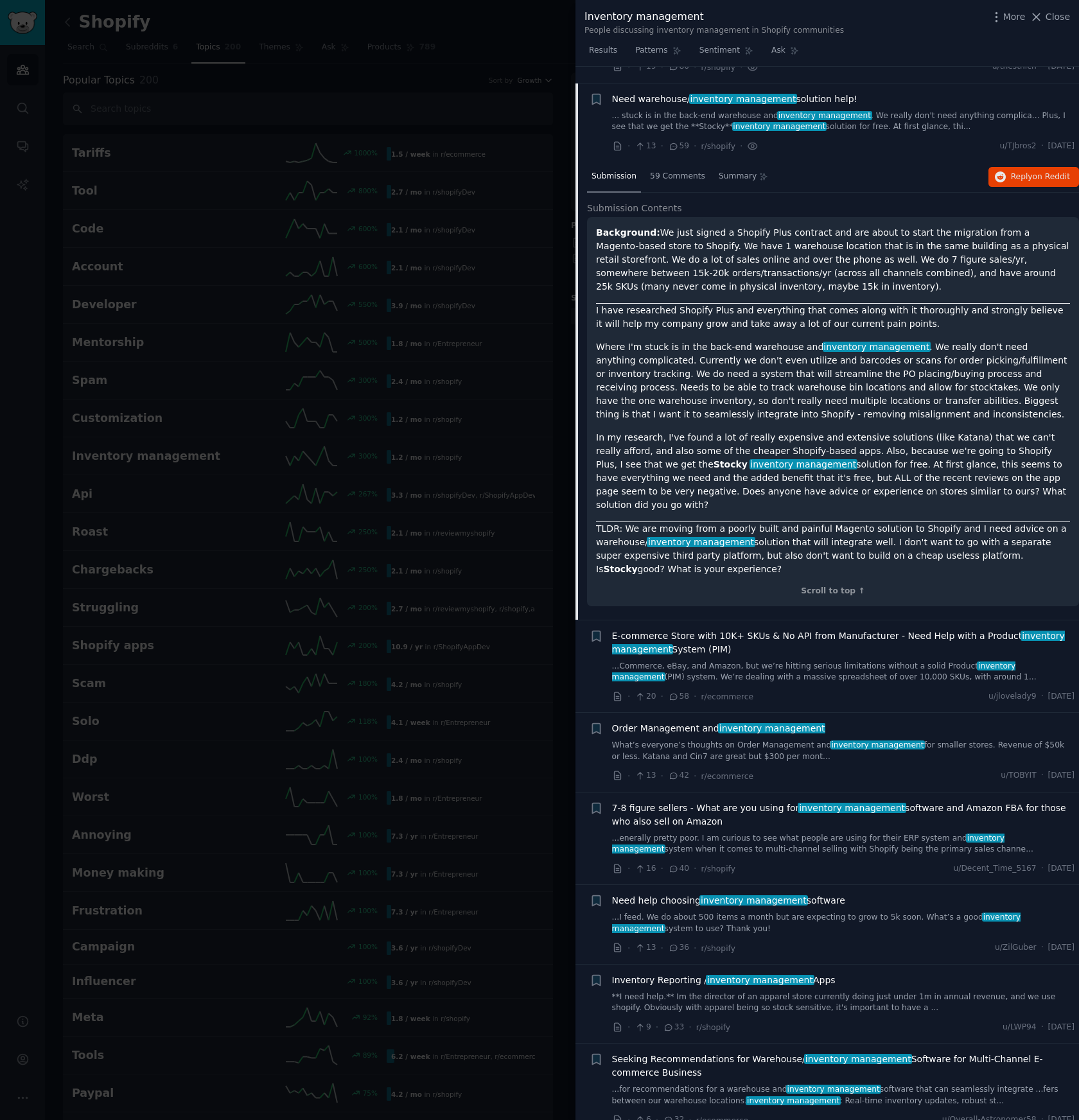
scroll to position [100, 0]
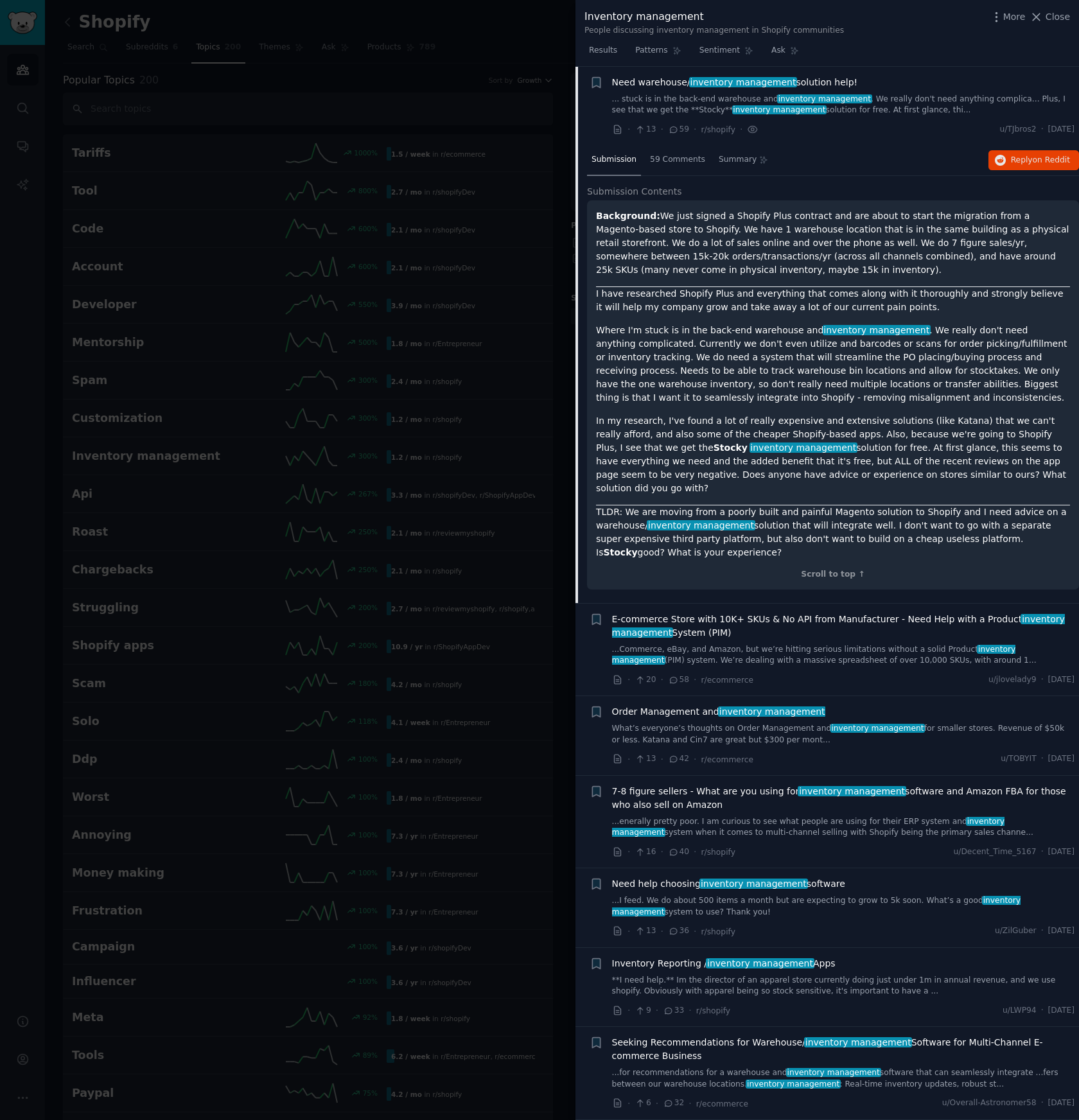
click at [825, 390] on p "Where I'm stuck is in the back-end warehouse and inventory management . We real…" at bounding box center [833, 364] width 474 height 81
click at [1011, 163] on span "Reply on Reddit" at bounding box center [1040, 160] width 59 height 12
